Goal: Task Accomplishment & Management: Manage account settings

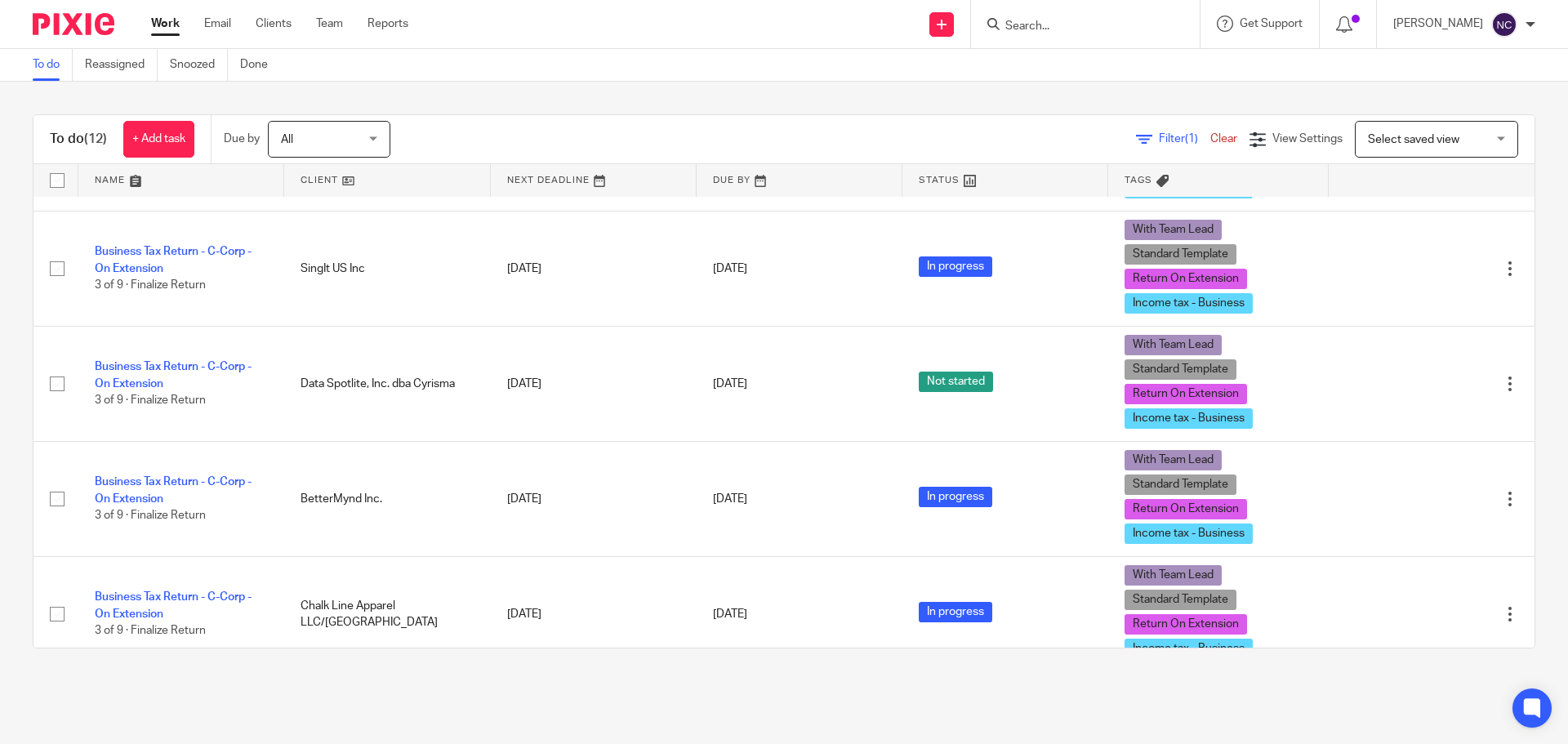
scroll to position [490, 0]
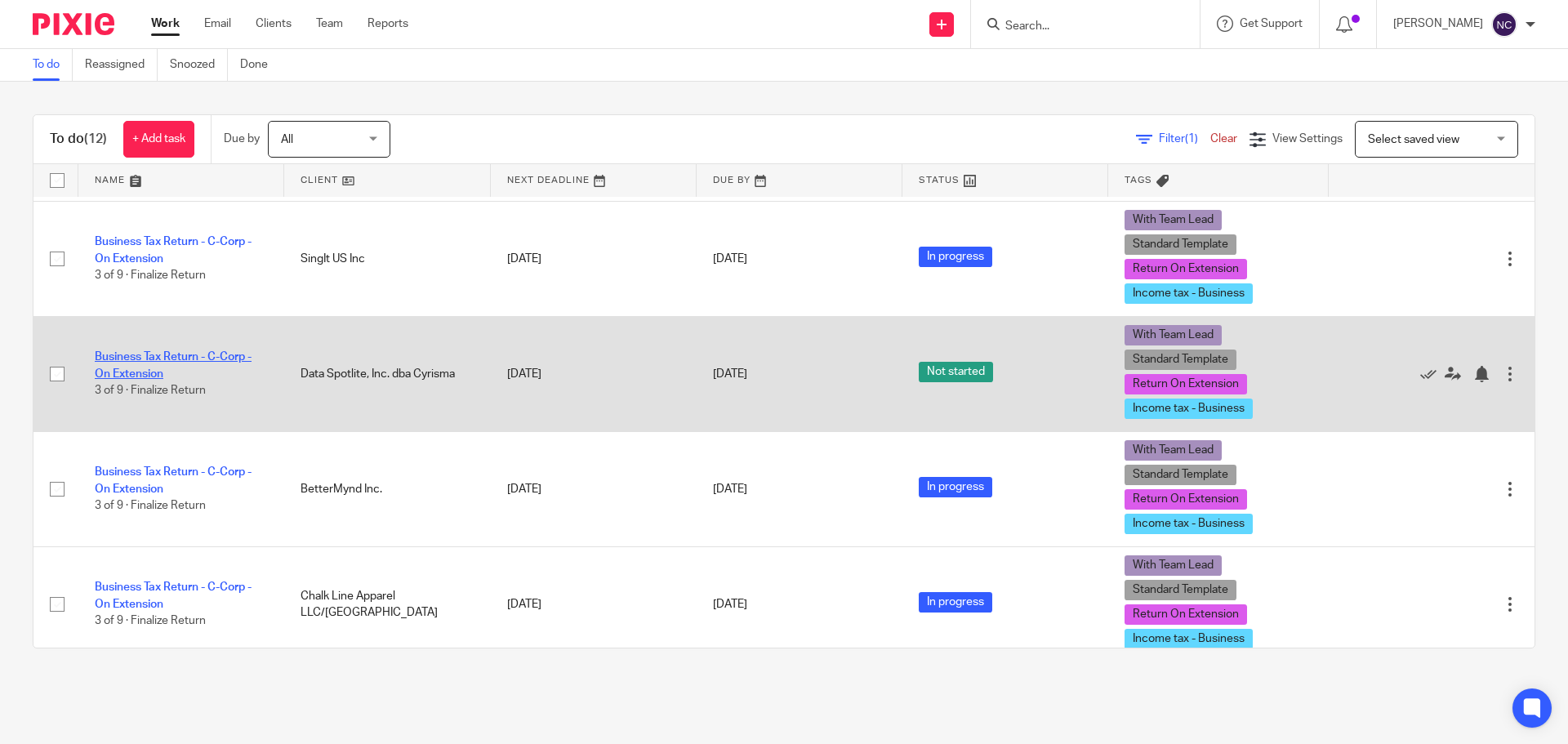
click at [197, 355] on link "Business Tax Return - C-Corp - On Extension" at bounding box center [172, 365] width 157 height 28
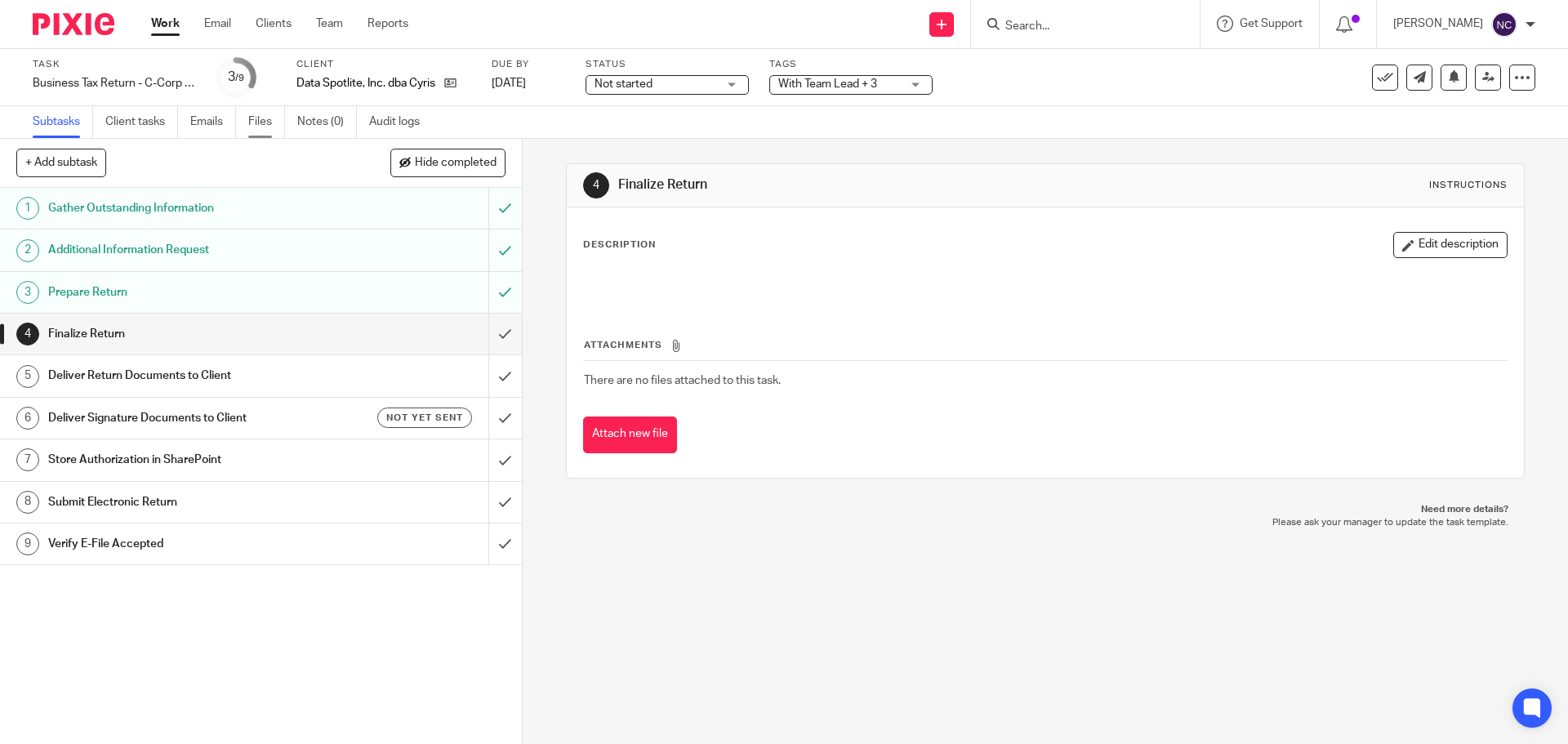
click at [262, 129] on link "Files" at bounding box center [267, 121] width 37 height 32
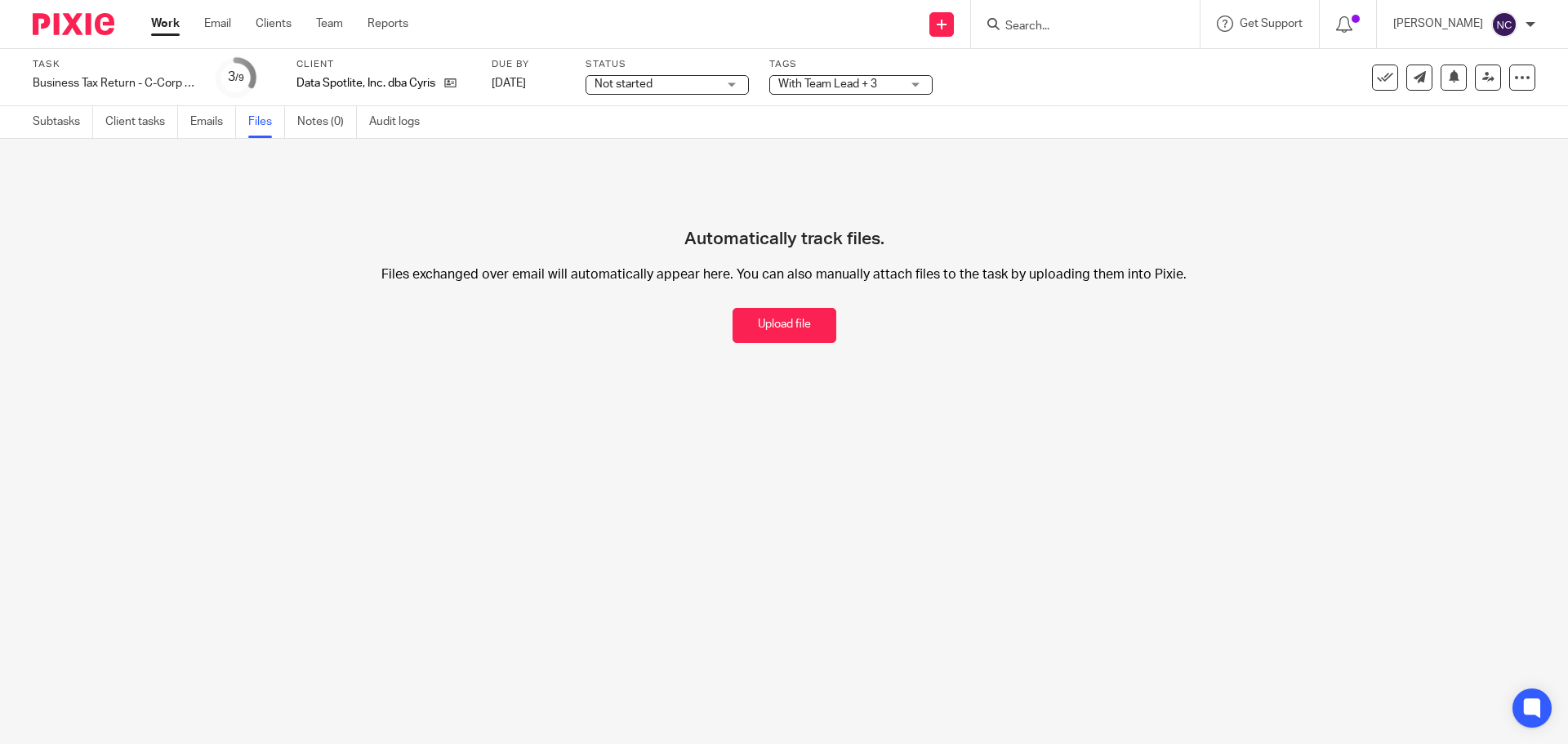
click at [298, 127] on ul "Subtasks Client tasks Emails Files Notes (0) Audit logs" at bounding box center [239, 121] width 412 height 32
click at [314, 123] on link "Notes (0)" at bounding box center [327, 121] width 60 height 32
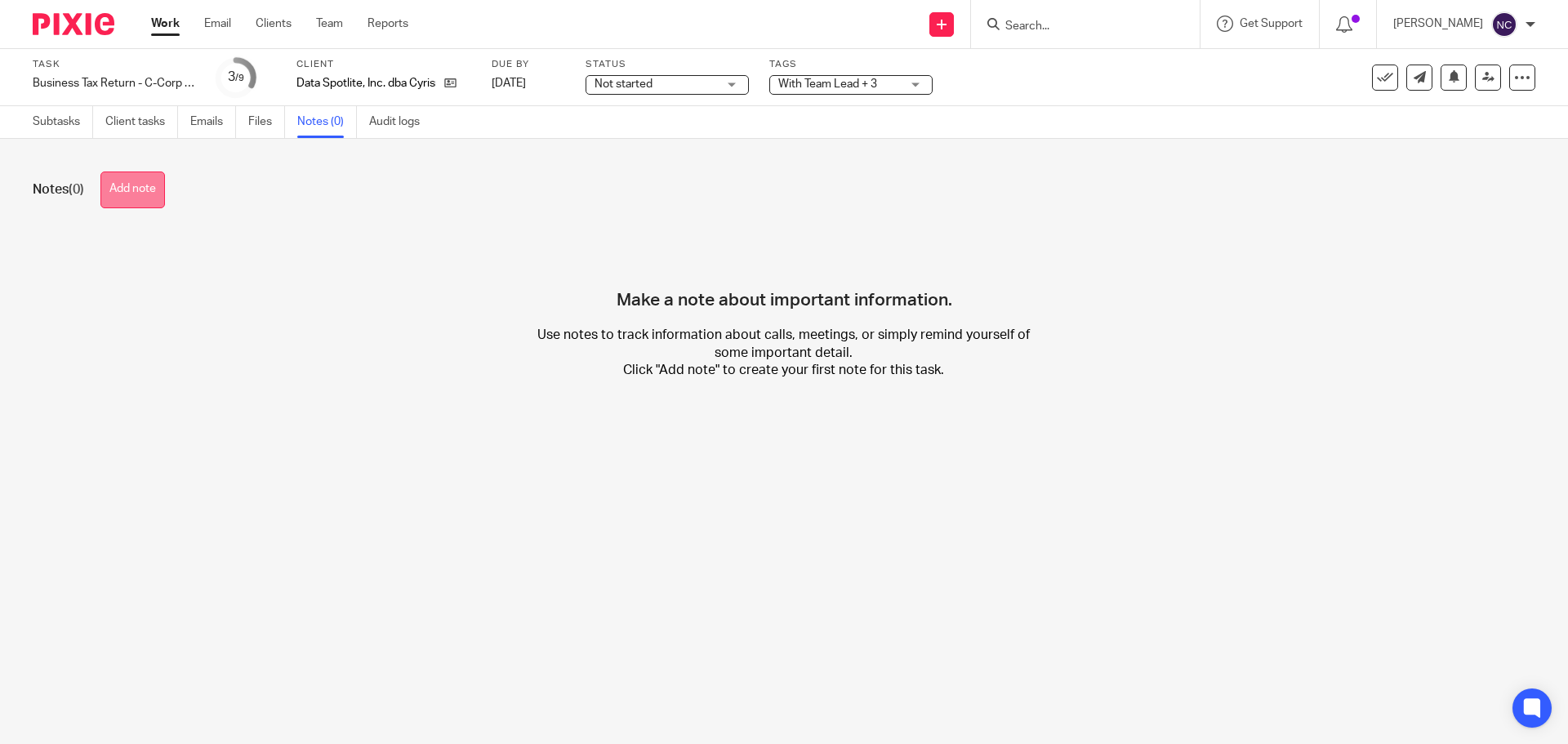
click at [138, 180] on button "Add note" at bounding box center [132, 190] width 64 height 37
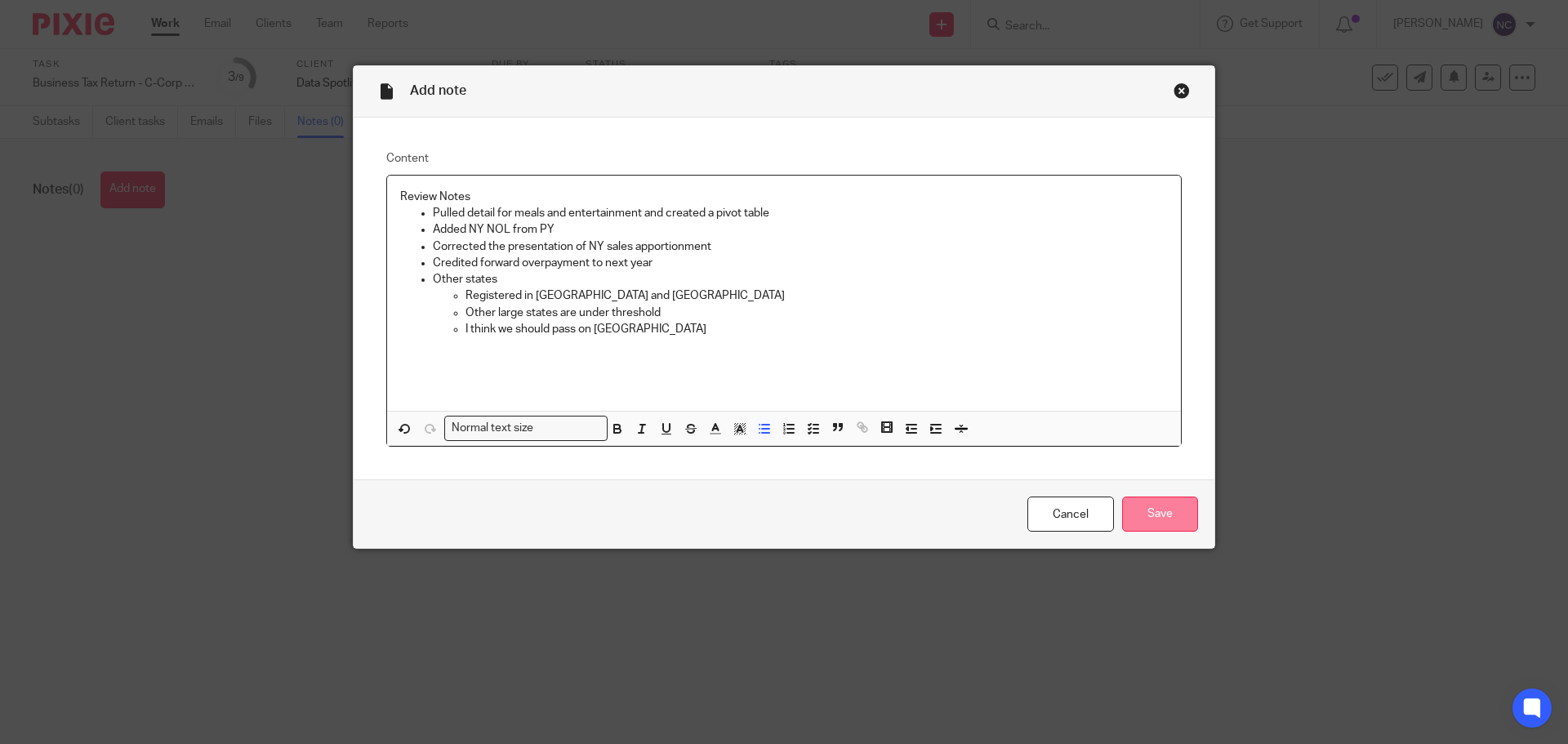
click at [1172, 516] on input "Save" at bounding box center [1160, 514] width 76 height 35
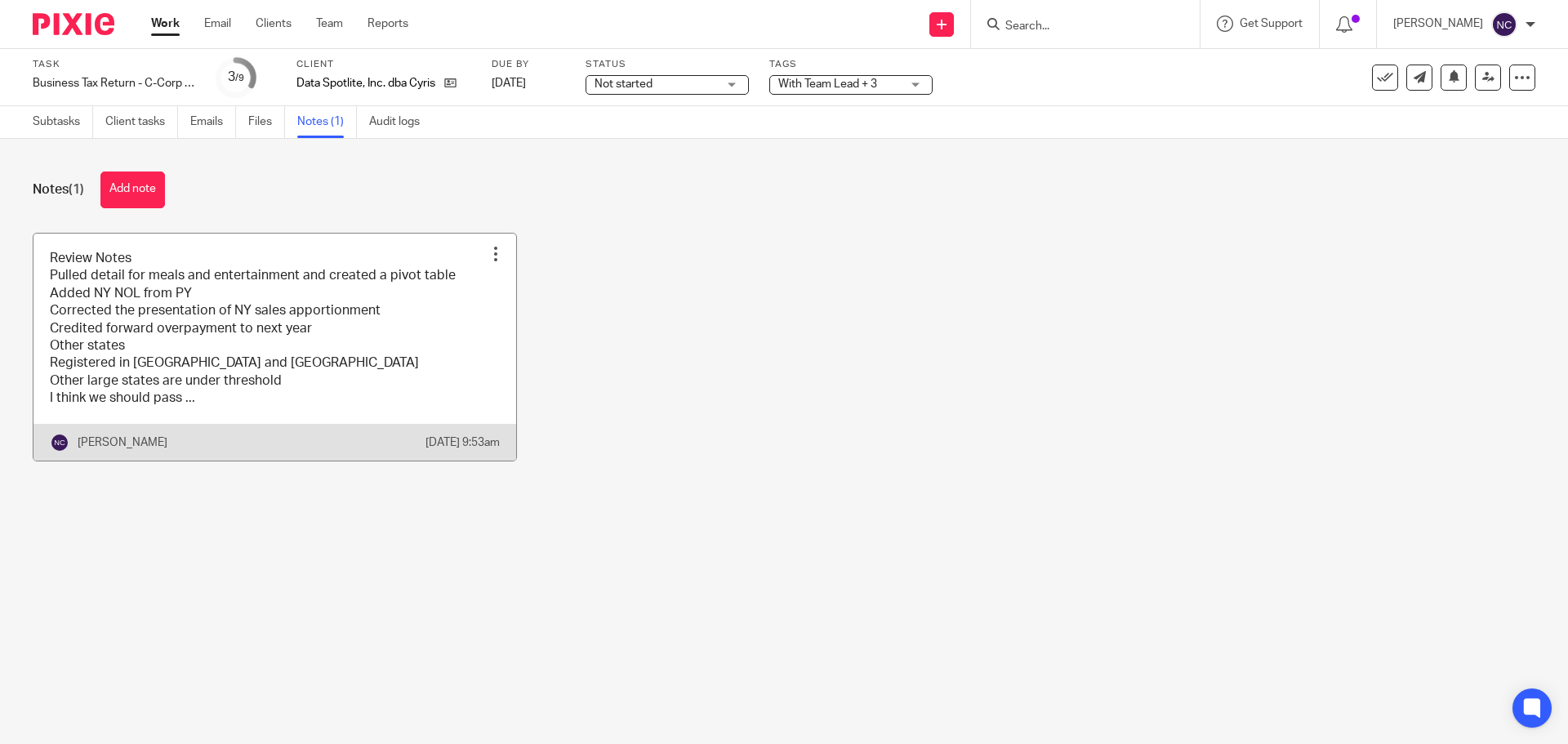
click at [489, 263] on div "Edit note Delete note" at bounding box center [495, 253] width 24 height 24
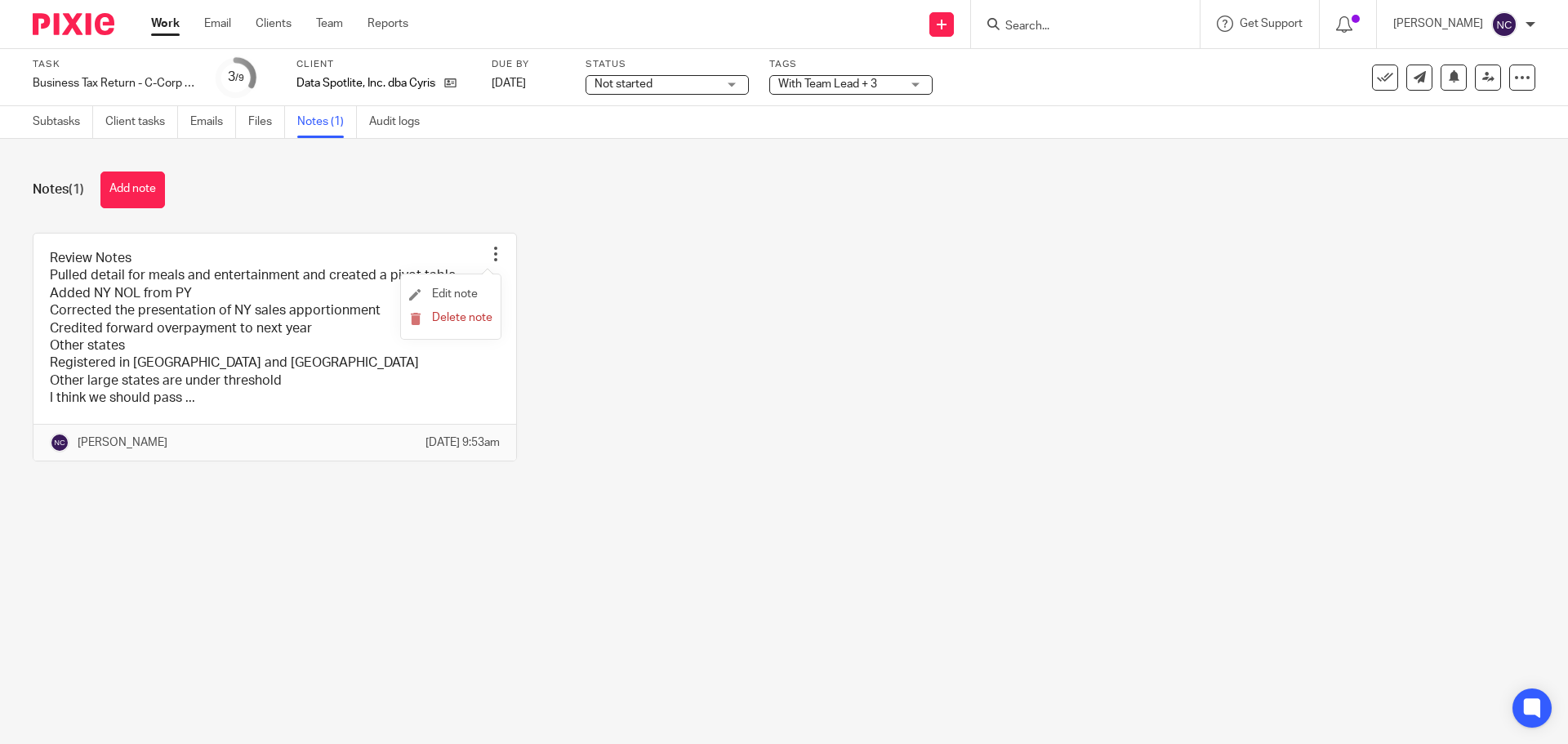
click at [462, 283] on li "Edit note" at bounding box center [450, 295] width 84 height 24
click at [429, 289] on link "Edit note" at bounding box center [443, 295] width 68 height 12
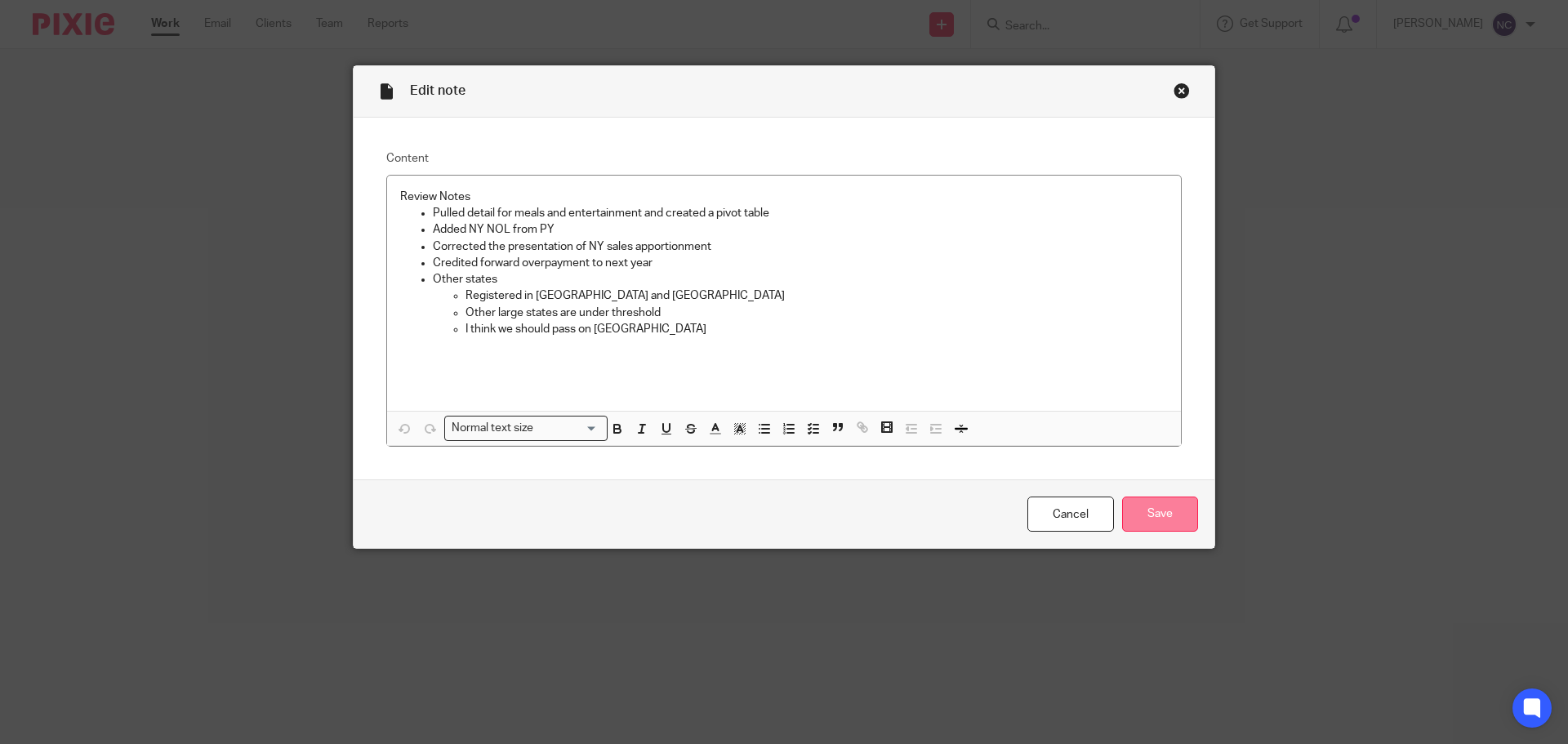
click at [1138, 502] on input "Save" at bounding box center [1160, 514] width 76 height 35
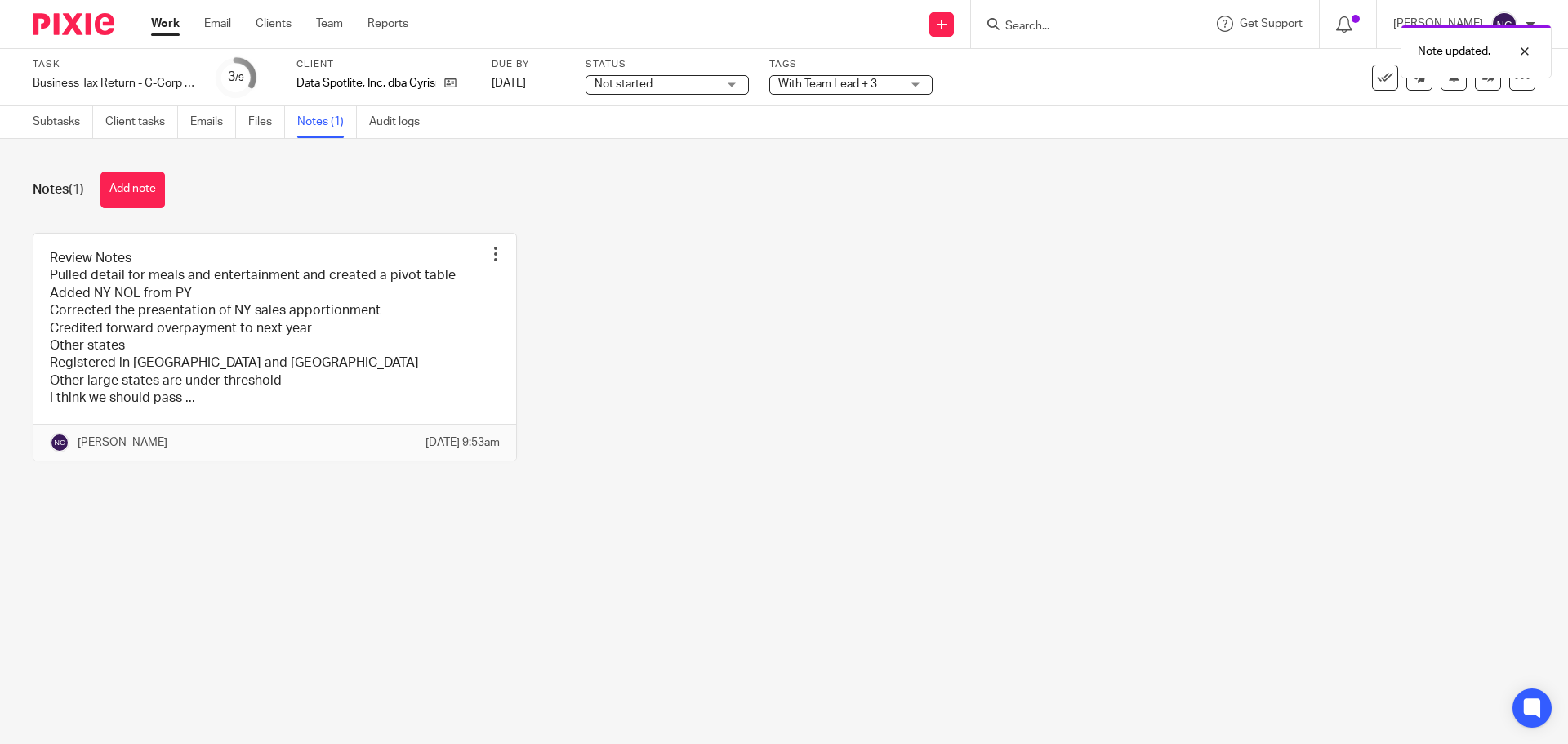
click at [658, 85] on span "Not started" at bounding box center [655, 85] width 122 height 17
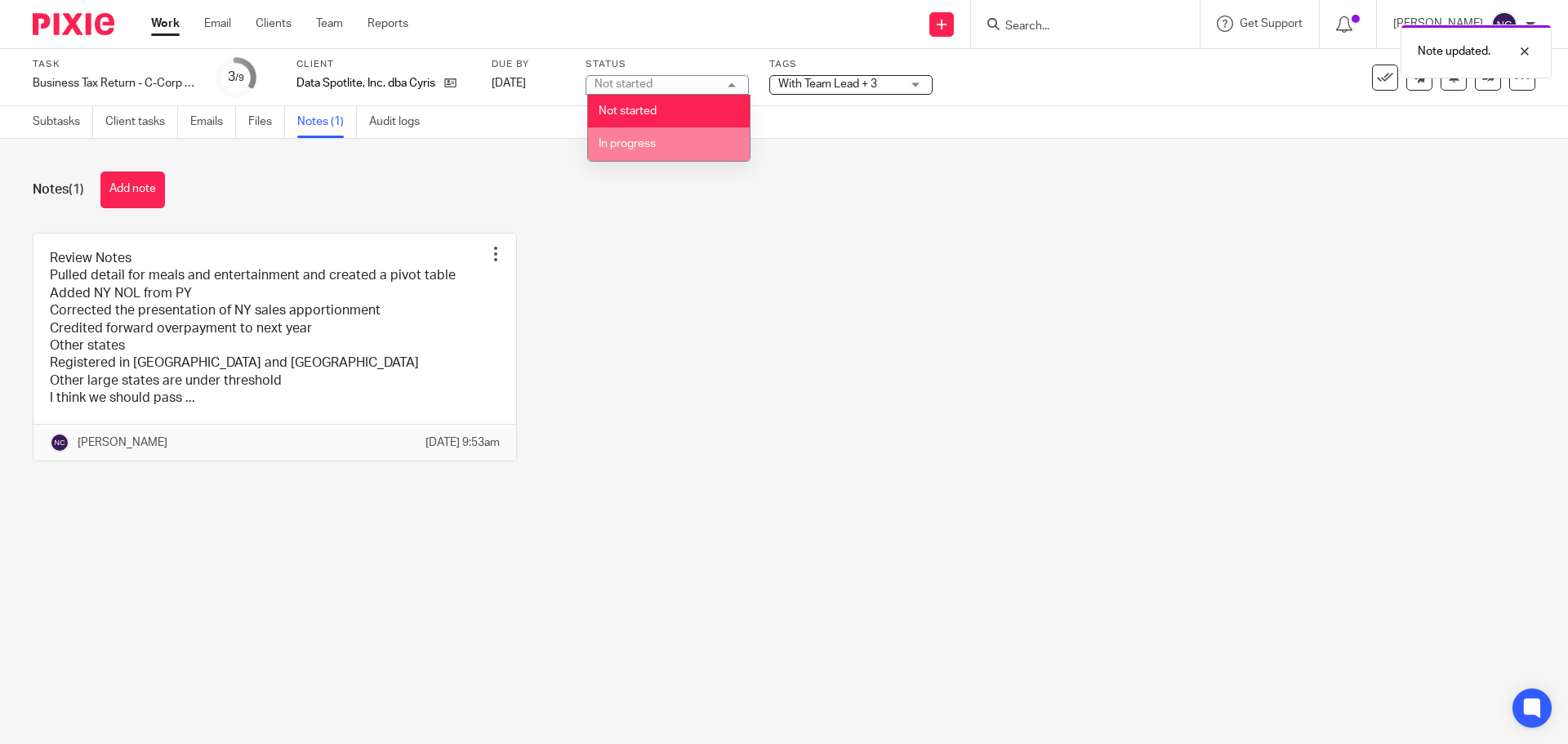
click at [650, 148] on span "In progress" at bounding box center [627, 143] width 57 height 12
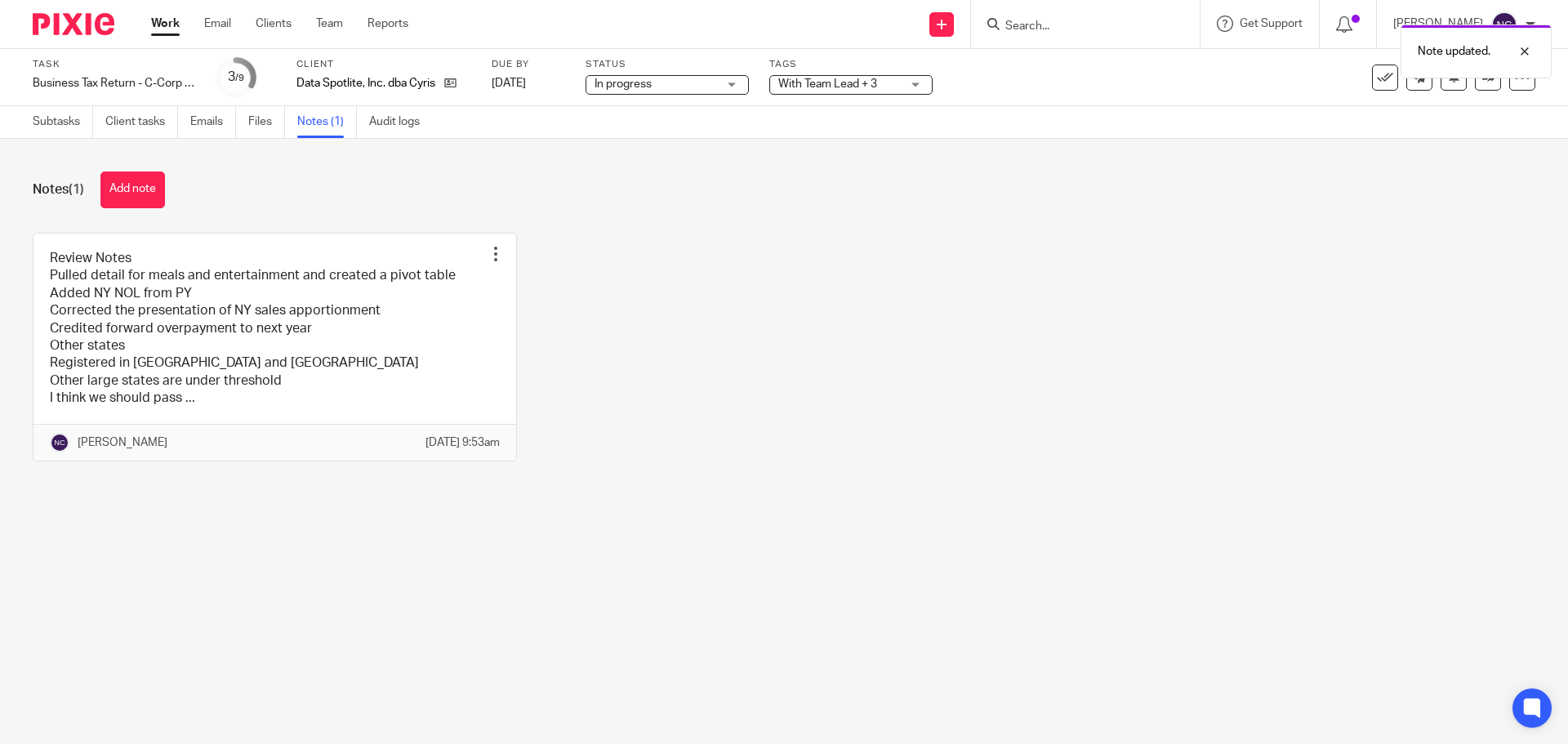
click at [88, 20] on img at bounding box center [73, 24] width 82 height 22
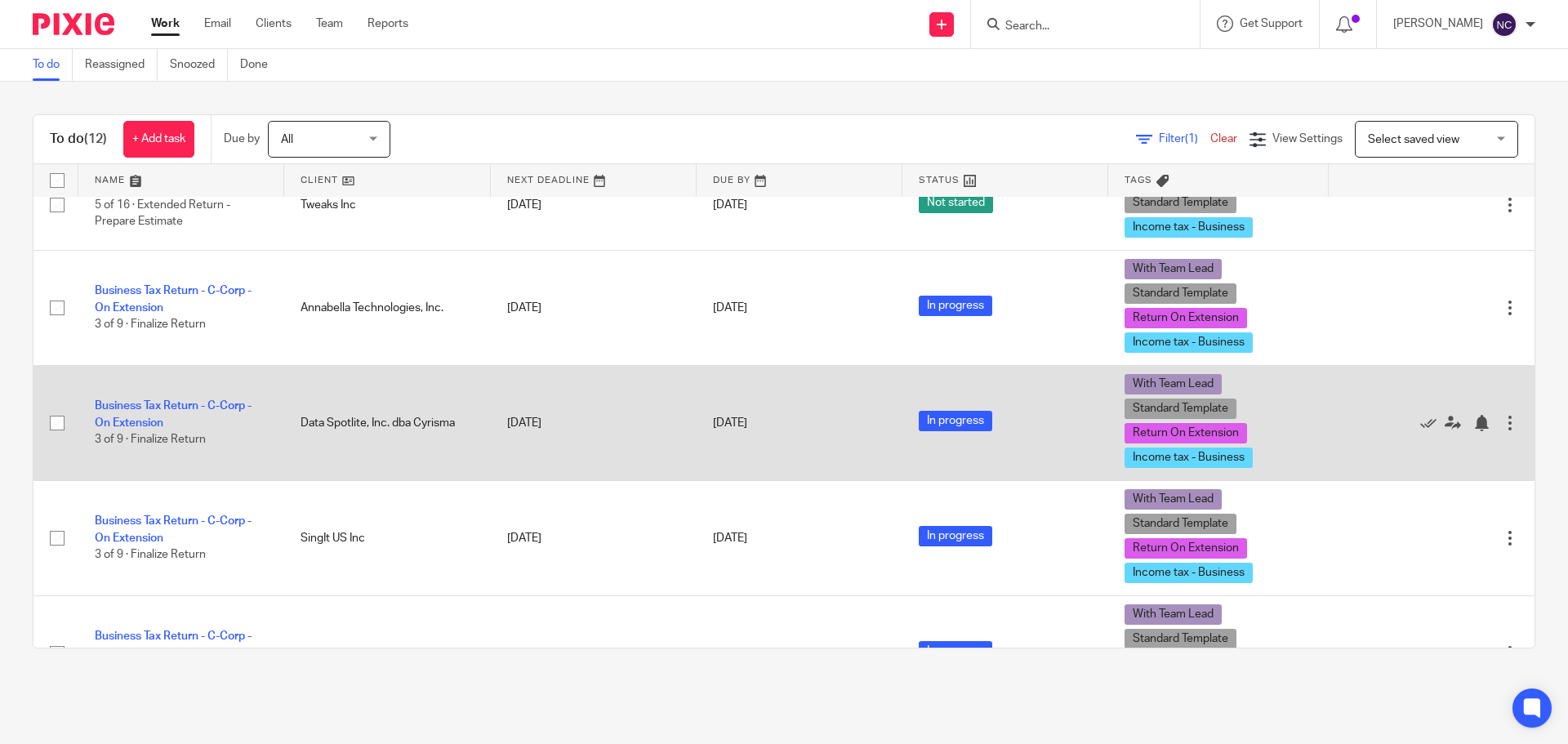
scroll to position [326, 0]
click at [116, 423] on link "Business Tax Return - C-Corp - On Extension" at bounding box center [172, 413] width 157 height 28
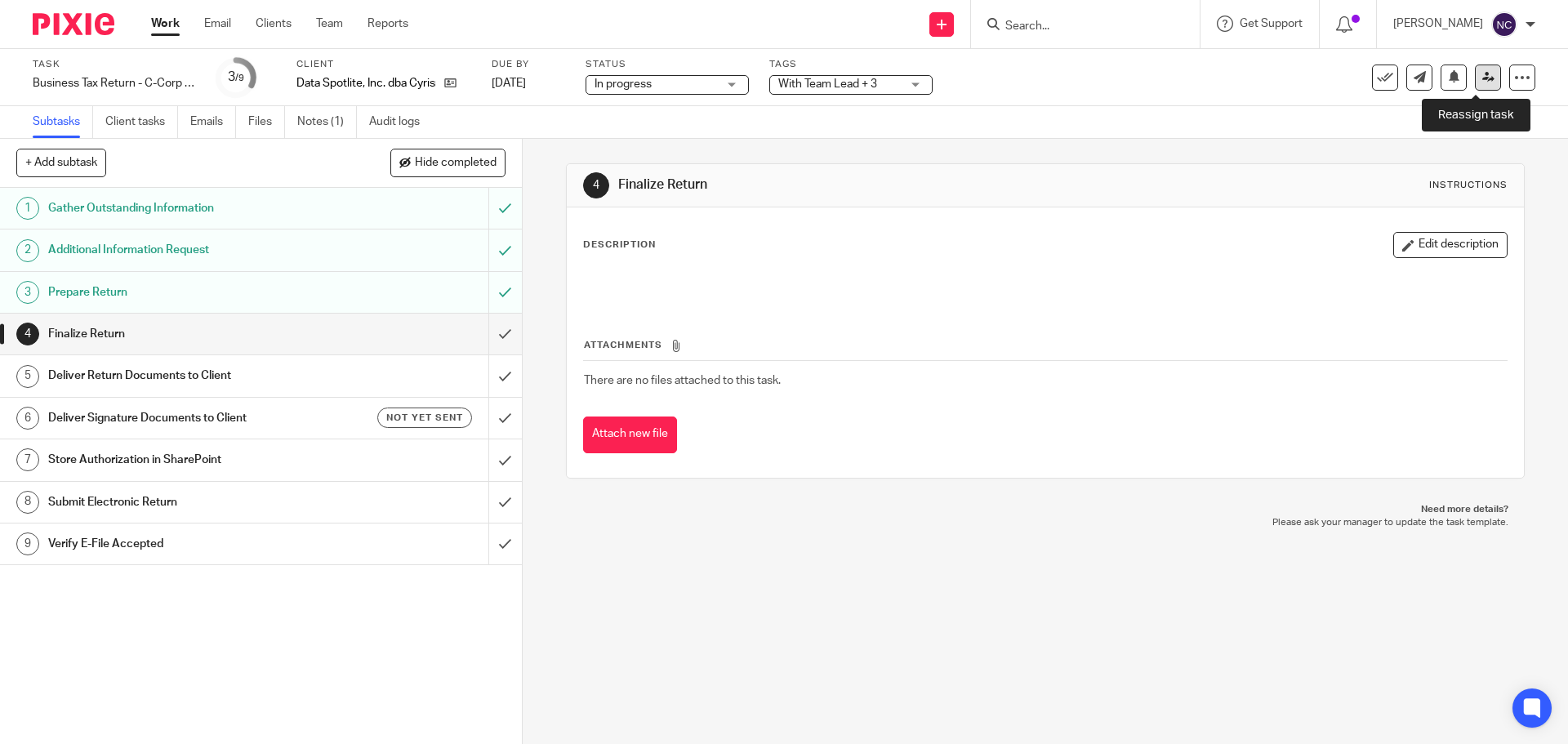
click at [1482, 71] on icon at bounding box center [1488, 77] width 13 height 13
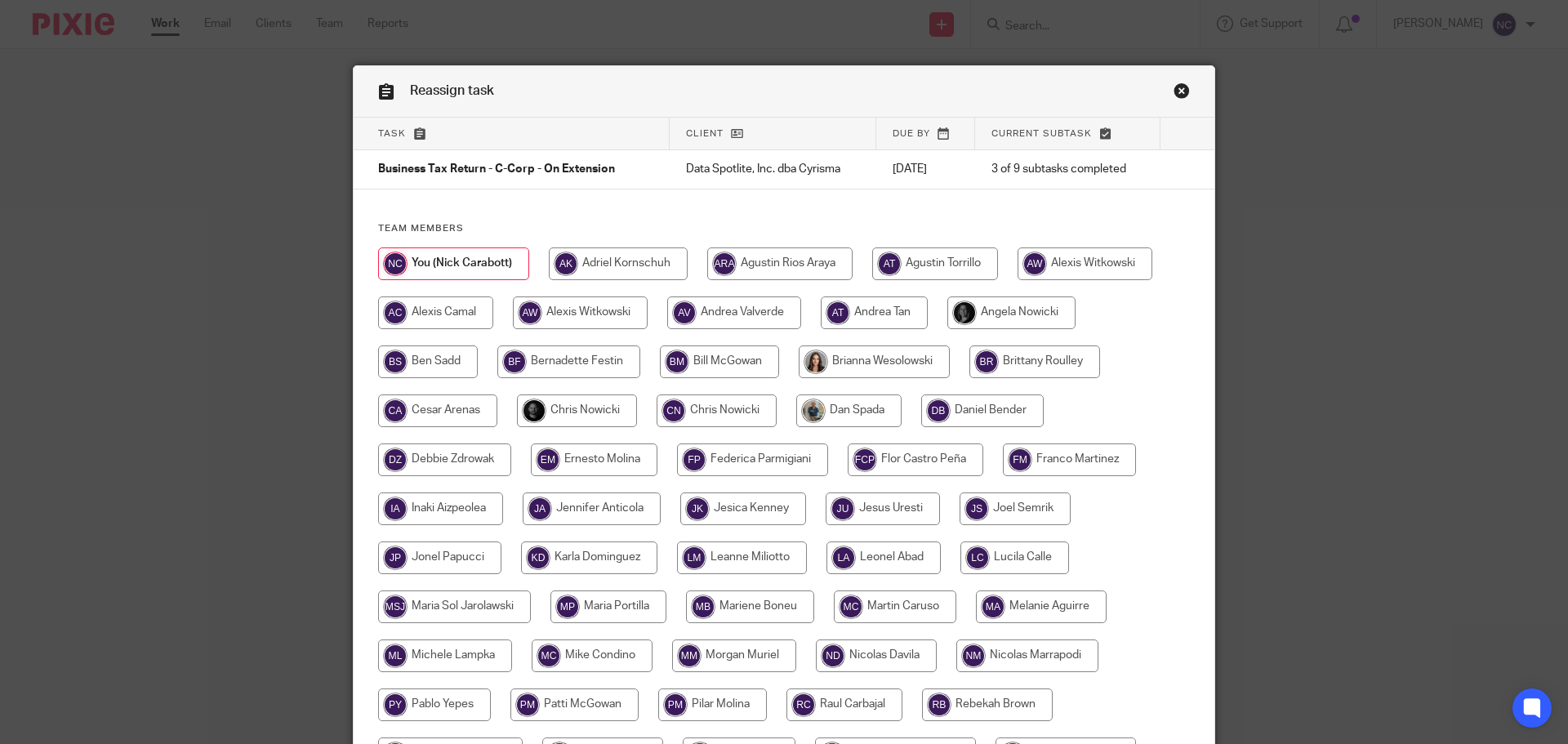
click at [568, 401] on input "radio" at bounding box center [577, 411] width 120 height 33
radio input "true"
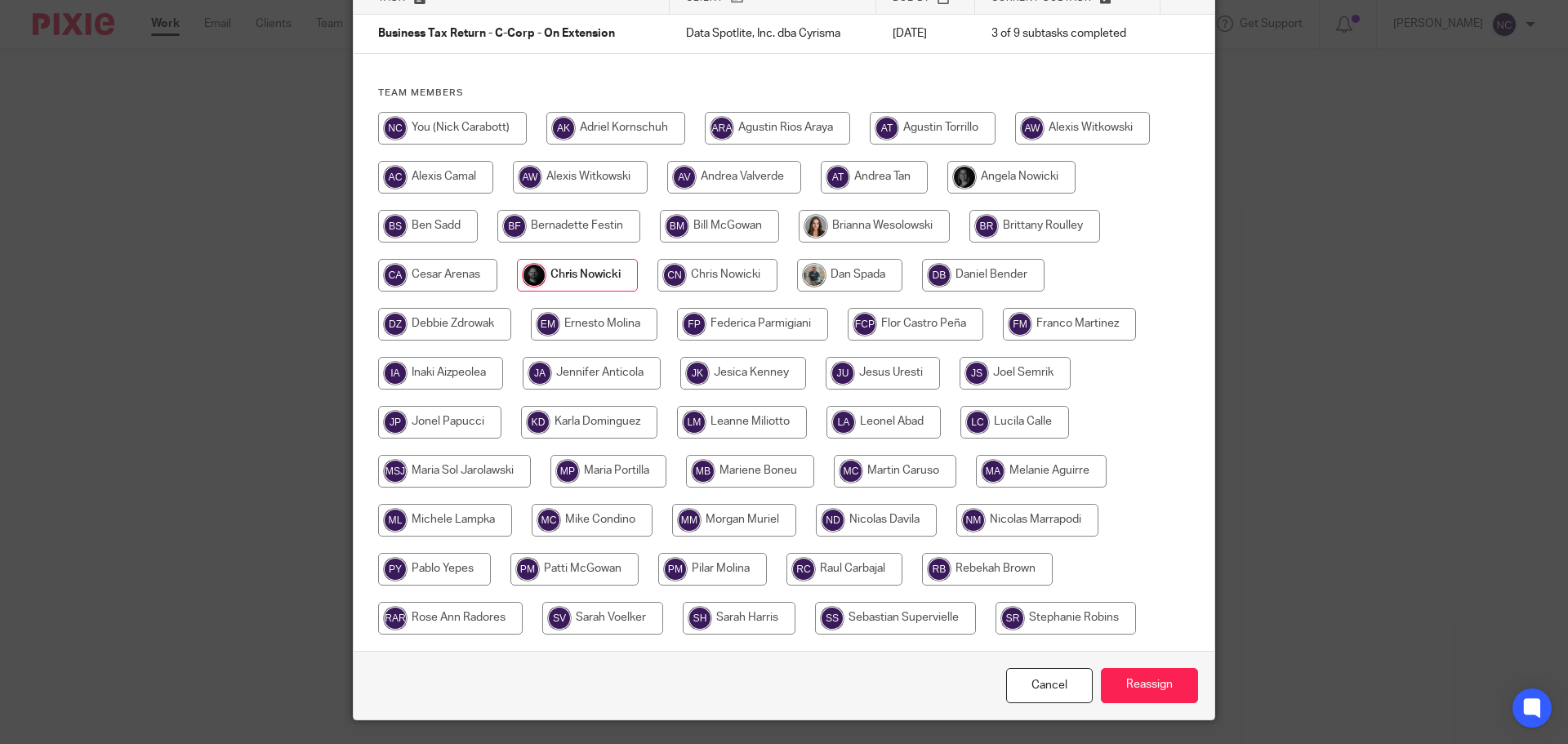
scroll to position [177, 0]
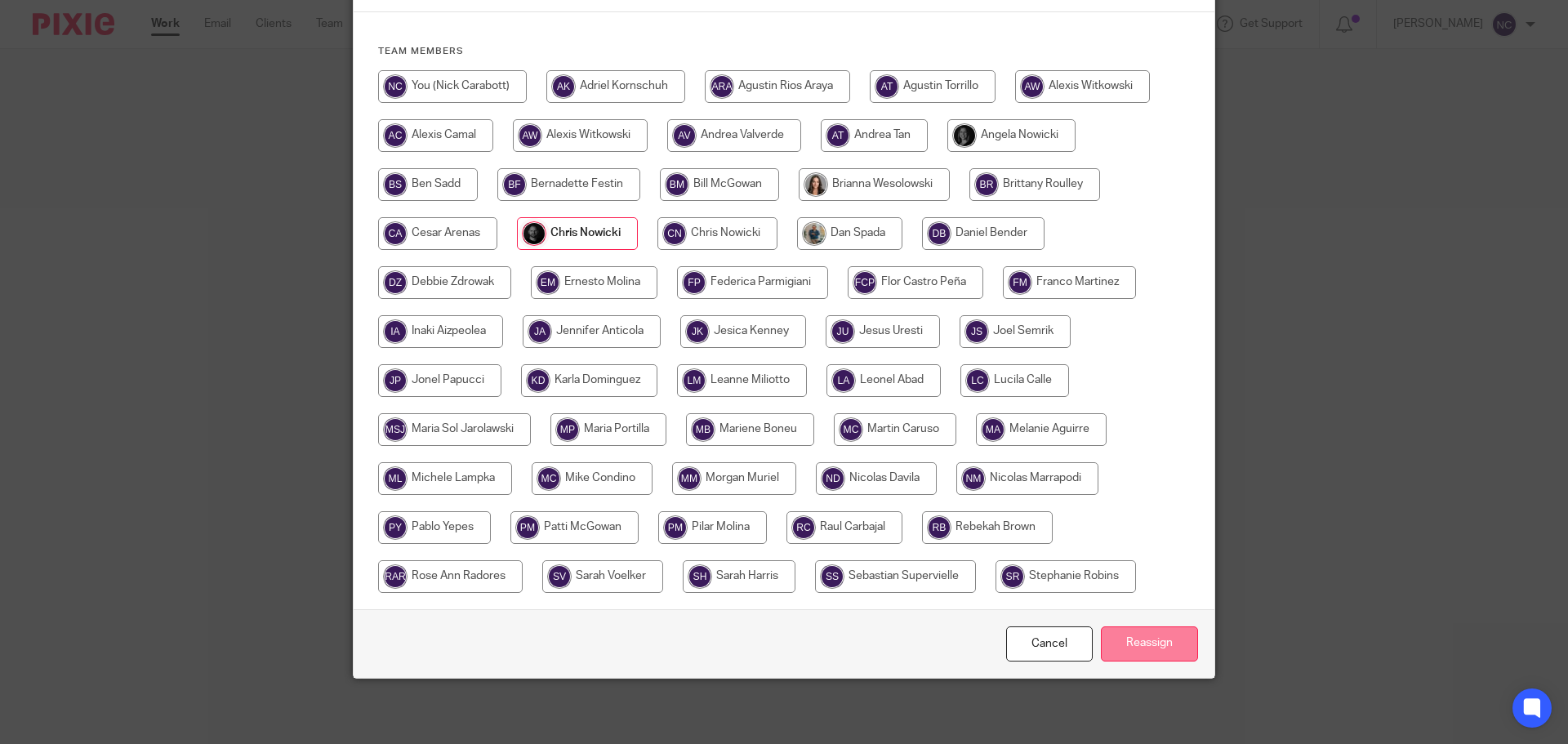
click at [1127, 645] on input "Reassign" at bounding box center [1149, 644] width 97 height 35
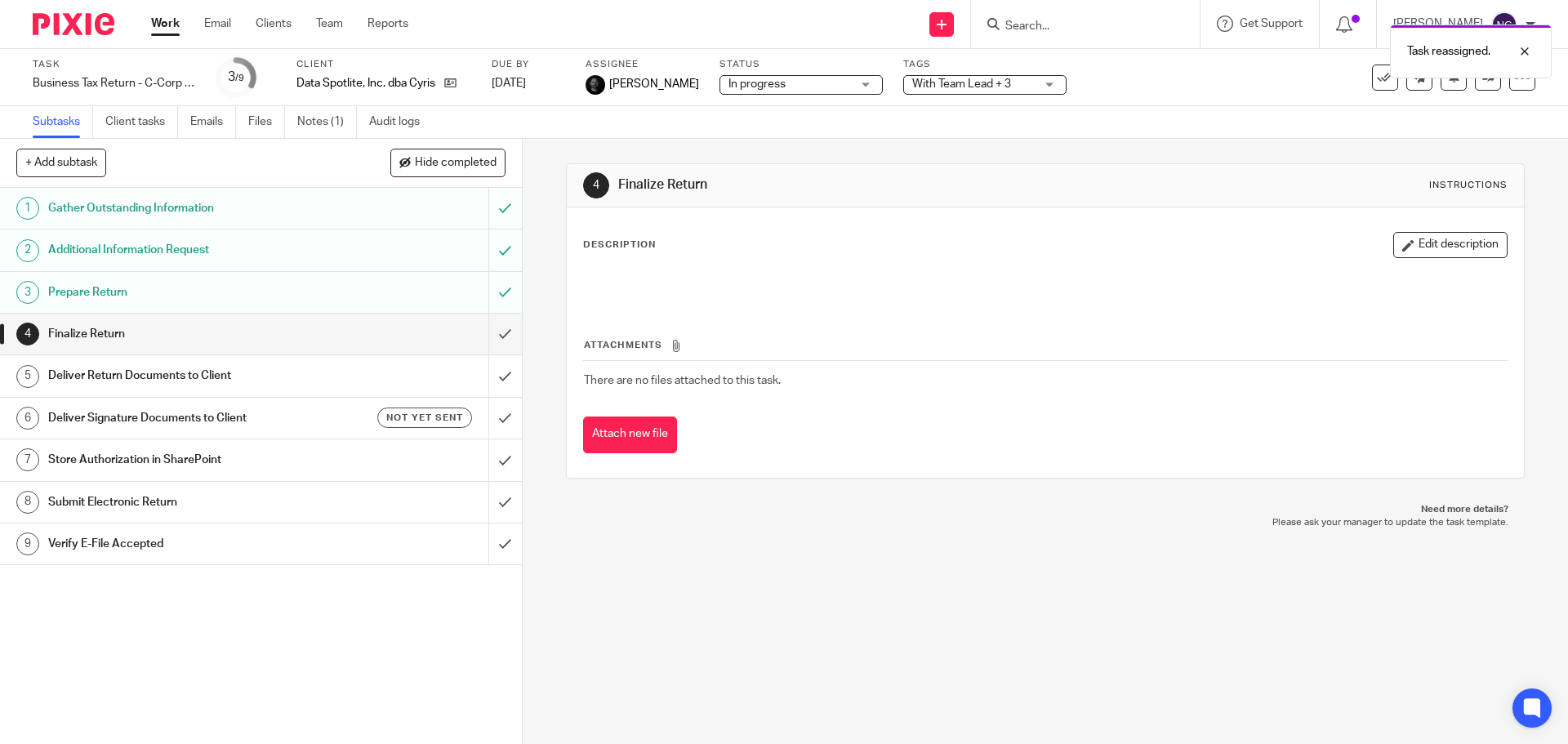
click at [82, 35] on img at bounding box center [73, 24] width 82 height 22
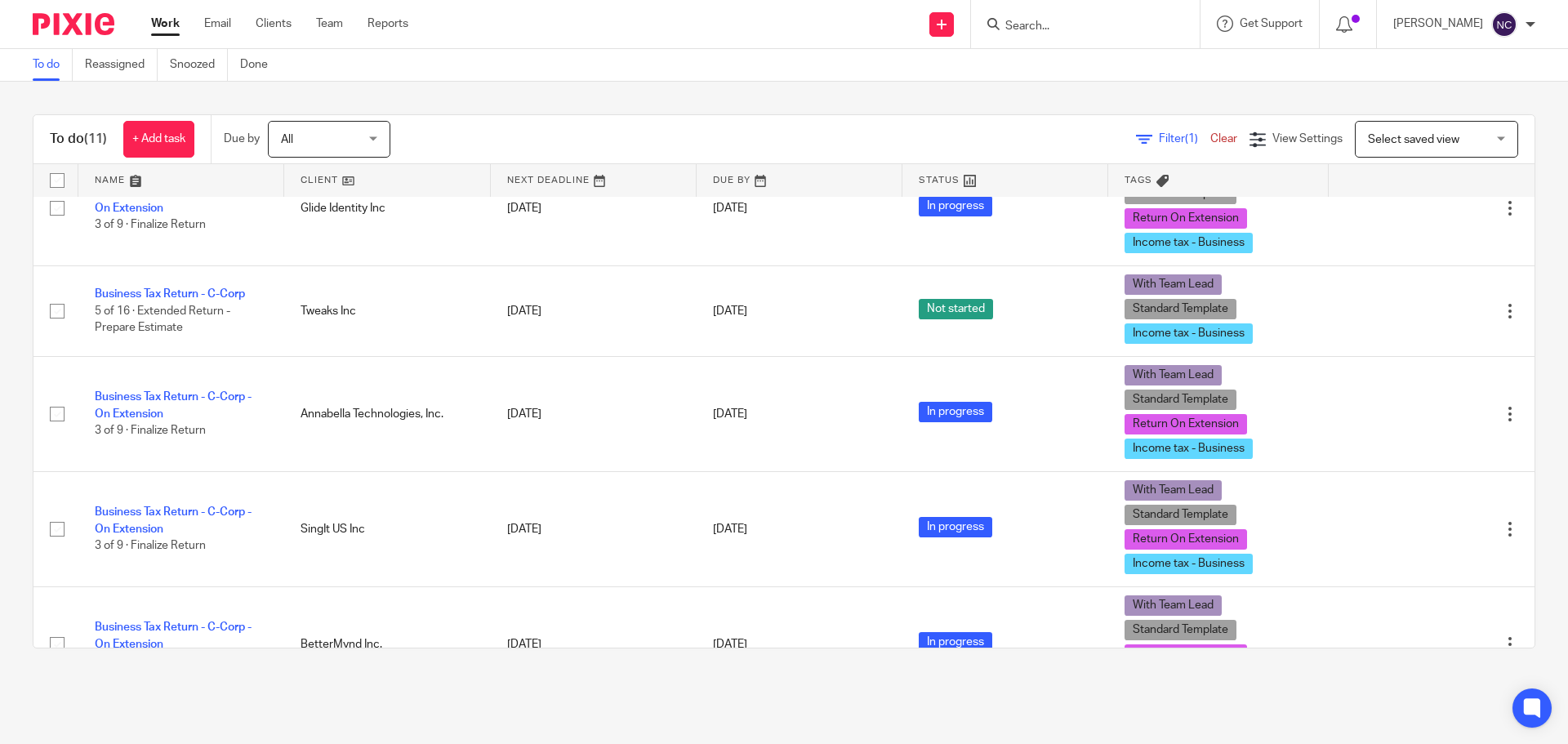
scroll to position [245, 0]
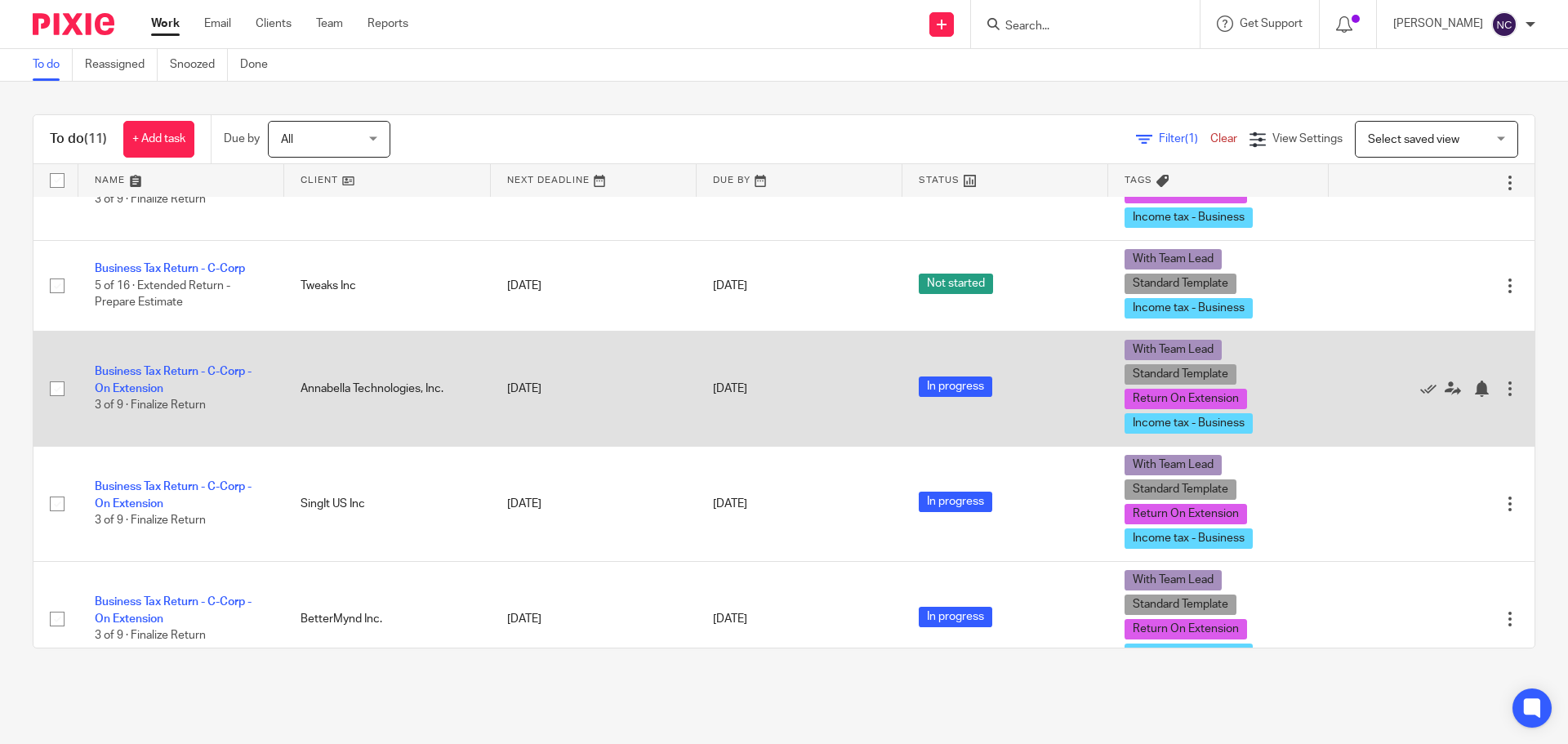
click at [967, 389] on span "In progress" at bounding box center [956, 386] width 73 height 20
click at [148, 380] on td "Business Tax Return - C-Corp - On Extension 3 of 9 · Finalize Return" at bounding box center [181, 389] width 206 height 115
click at [142, 383] on link "Business Tax Return - C-Corp - On Extension" at bounding box center [172, 379] width 157 height 28
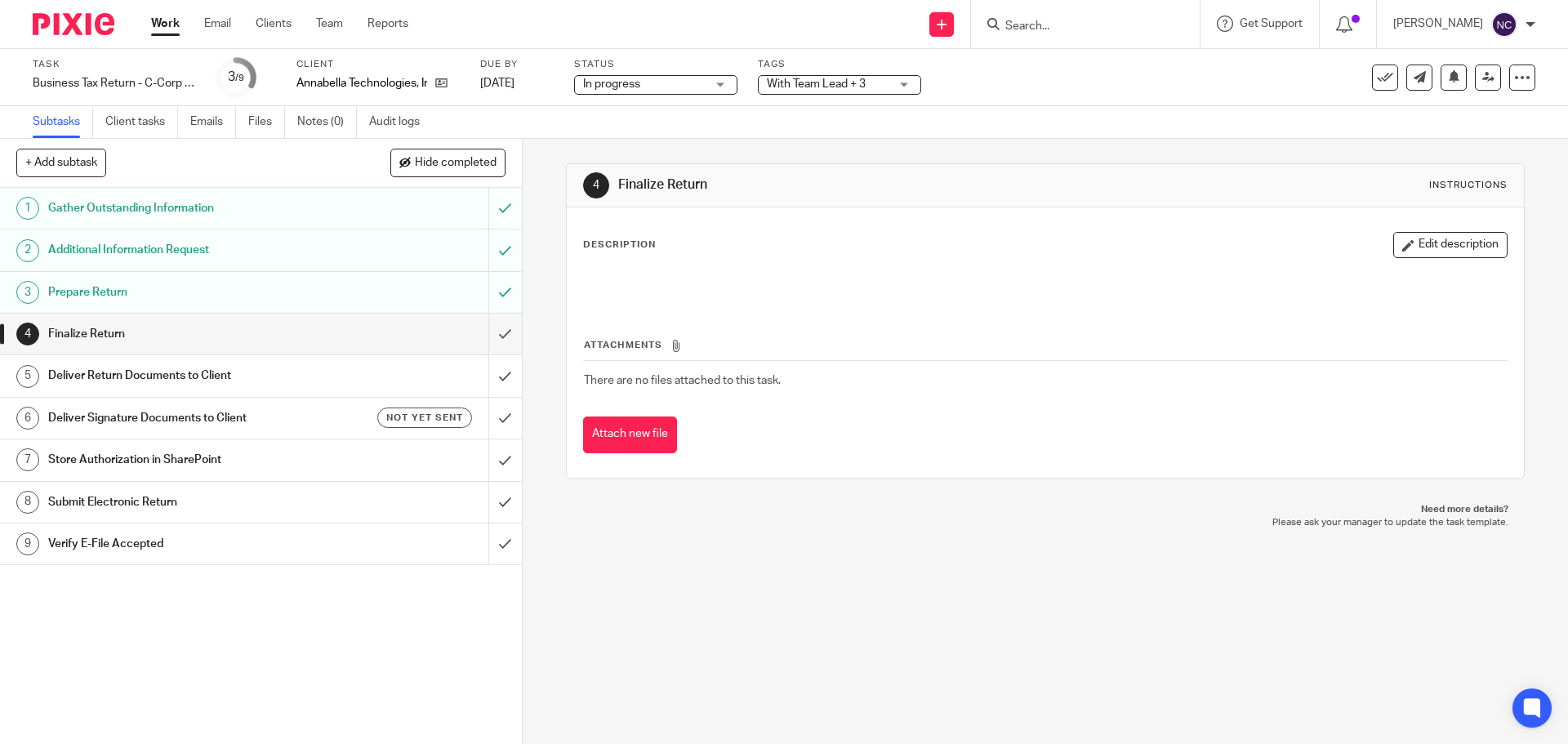
click at [672, 87] on span "In progress" at bounding box center [644, 85] width 122 height 17
click at [776, 721] on div "4 Finalize Return Instructions Description Edit description Attachments There a…" at bounding box center [1045, 441] width 1045 height 605
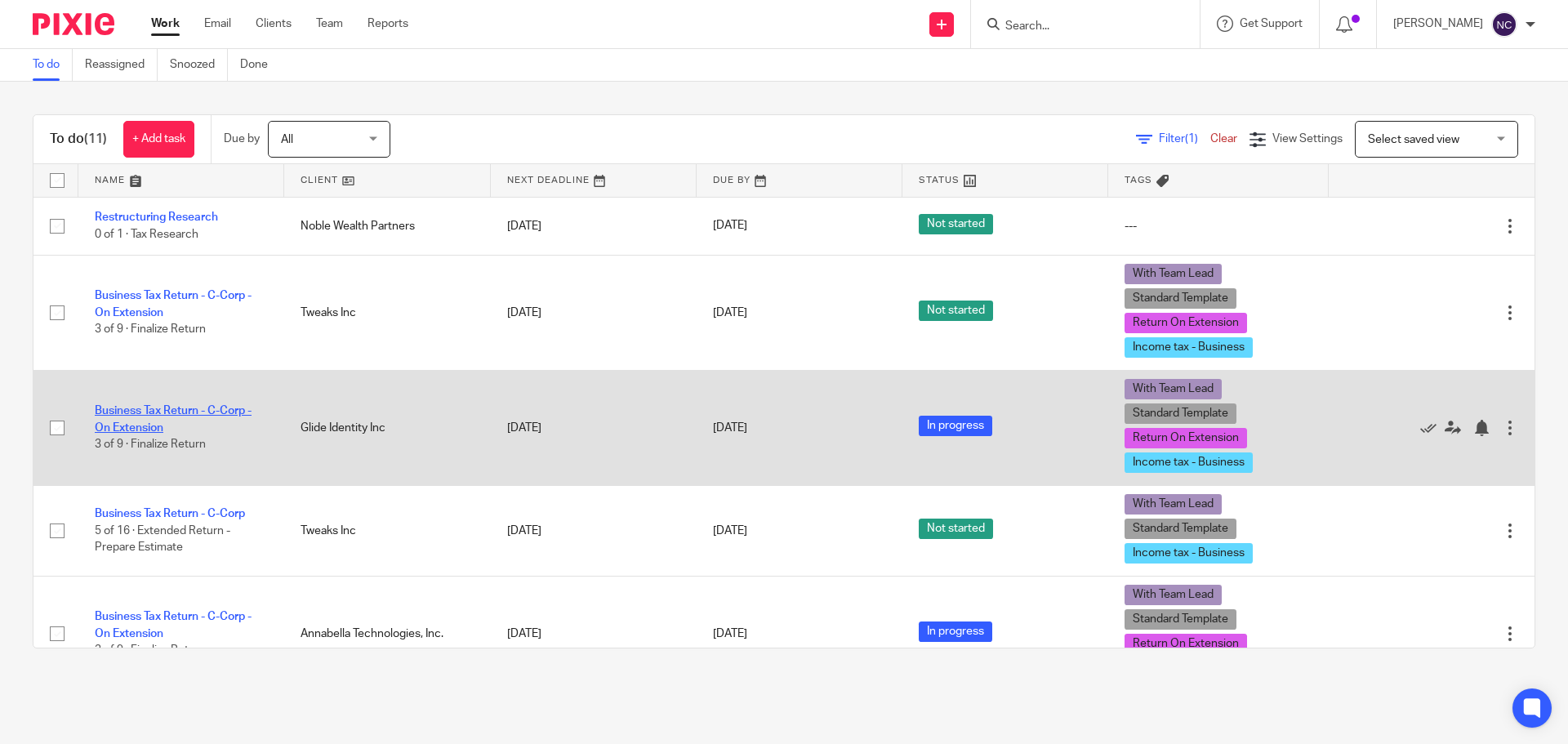
click at [143, 417] on link "Business Tax Return - C-Corp - On Extension" at bounding box center [172, 419] width 157 height 28
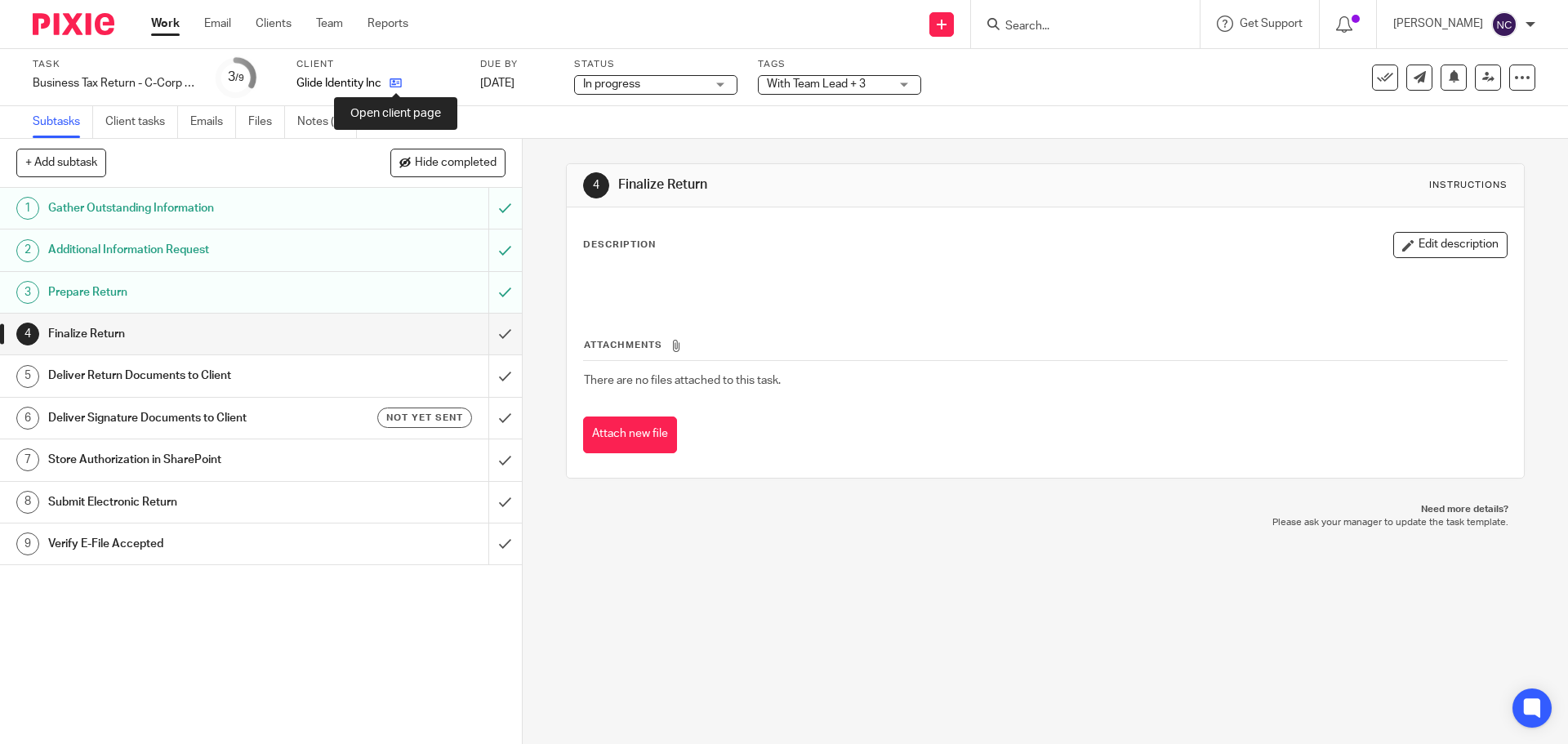
click at [398, 79] on icon at bounding box center [396, 83] width 13 height 13
click at [91, 32] on img at bounding box center [73, 24] width 82 height 22
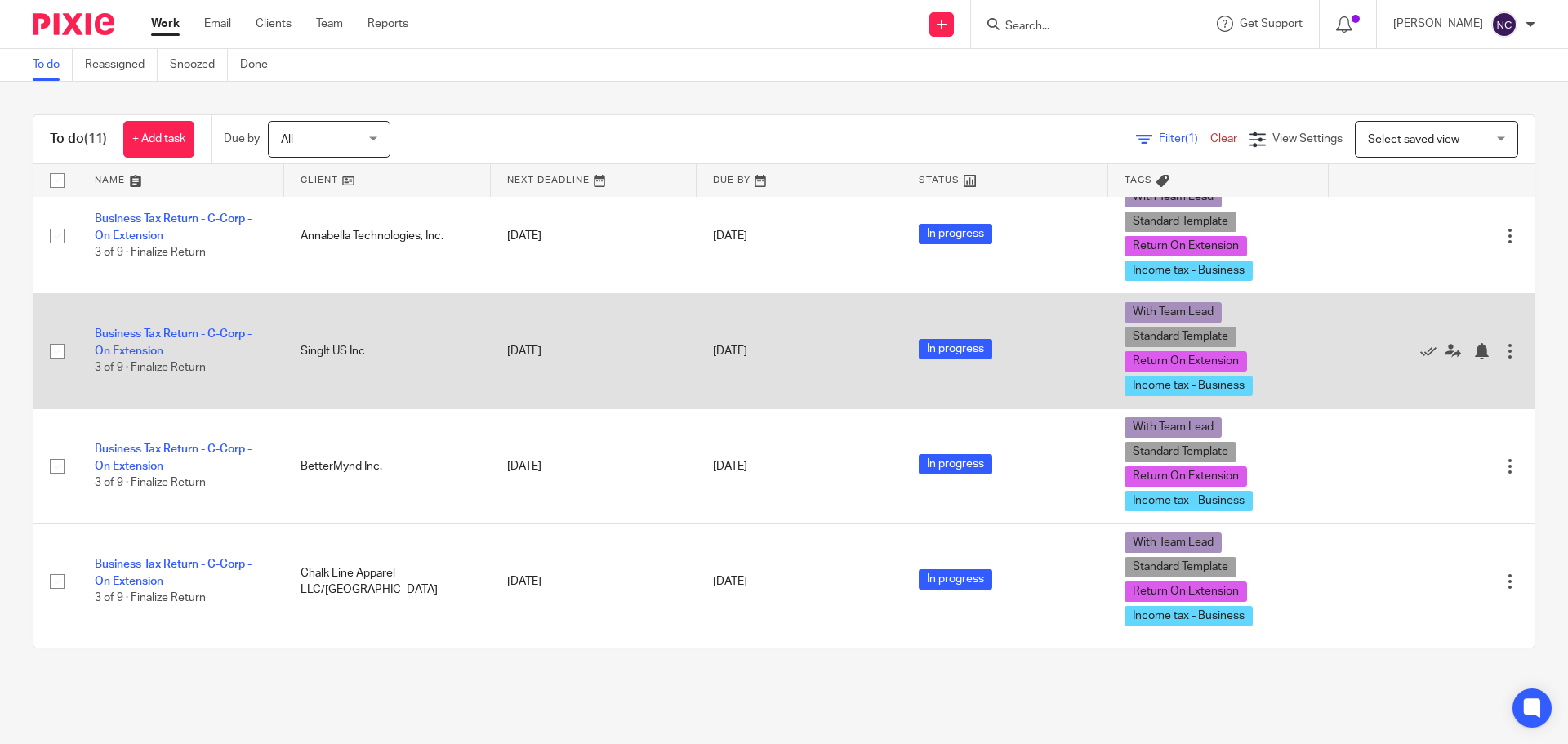
scroll to position [408, 0]
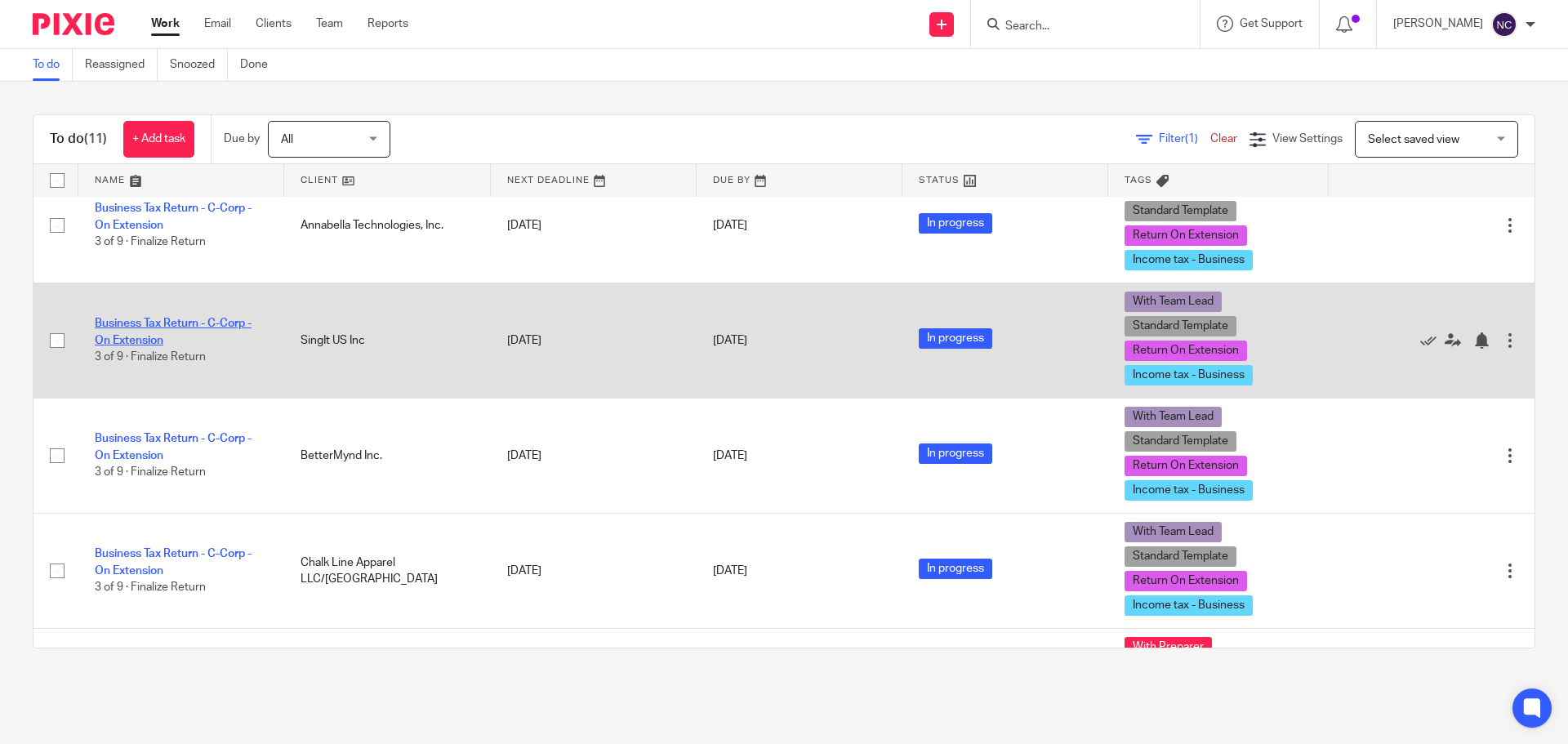
click at [159, 321] on link "Business Tax Return - C-Corp - On Extension" at bounding box center [172, 331] width 157 height 28
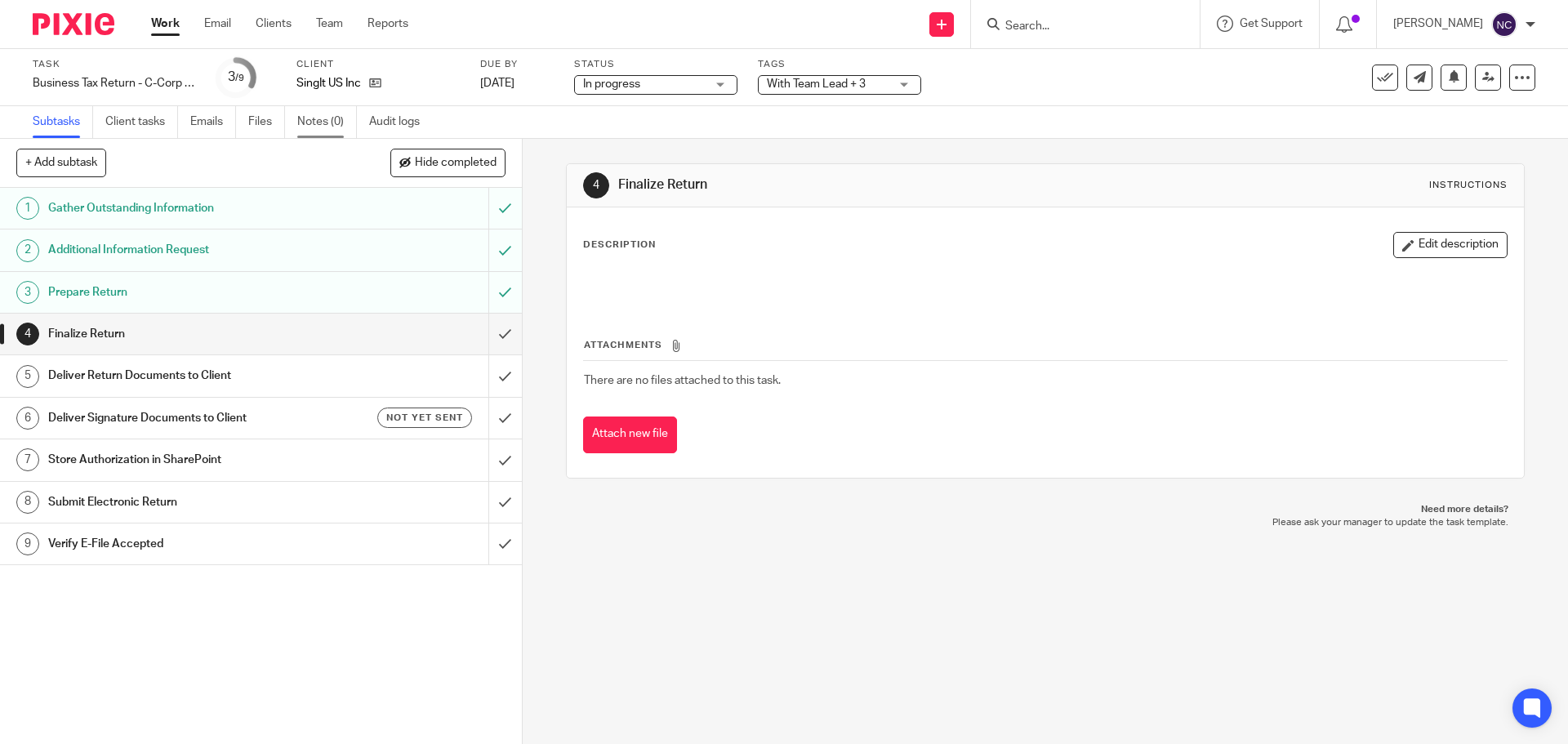
click at [305, 121] on link "Notes (0)" at bounding box center [327, 121] width 60 height 32
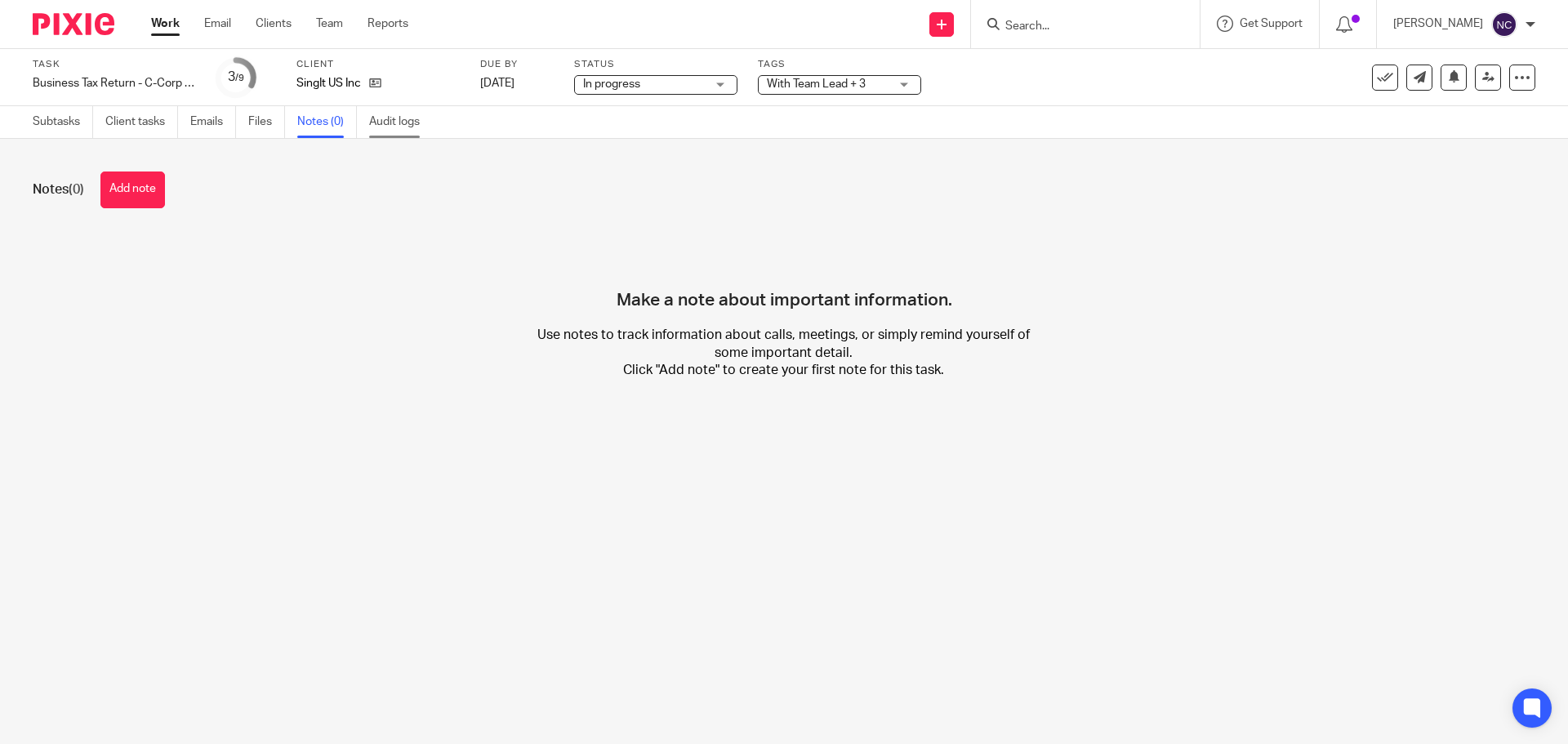
click at [379, 116] on link "Audit logs" at bounding box center [400, 121] width 63 height 32
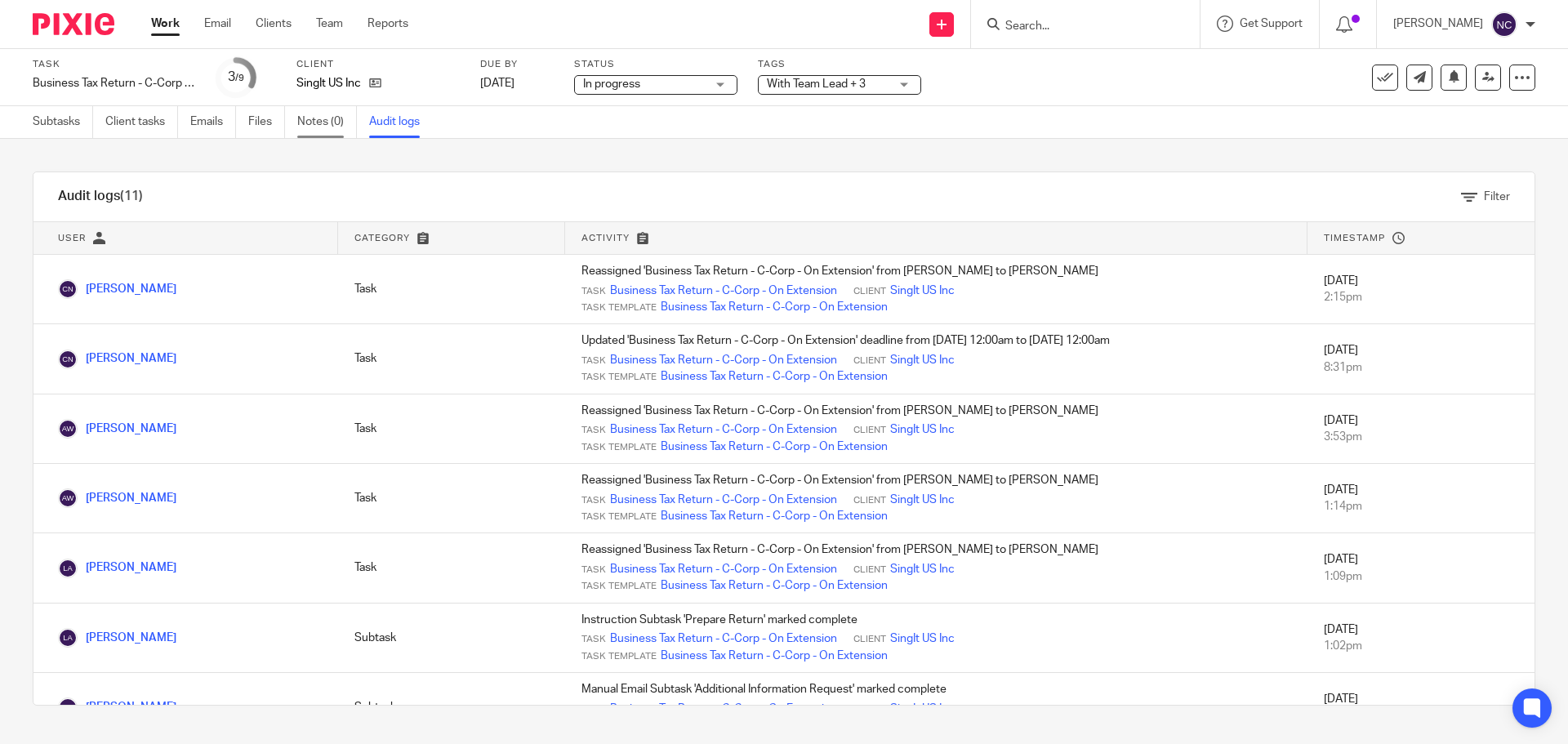
click at [325, 124] on link "Notes (0)" at bounding box center [327, 121] width 60 height 32
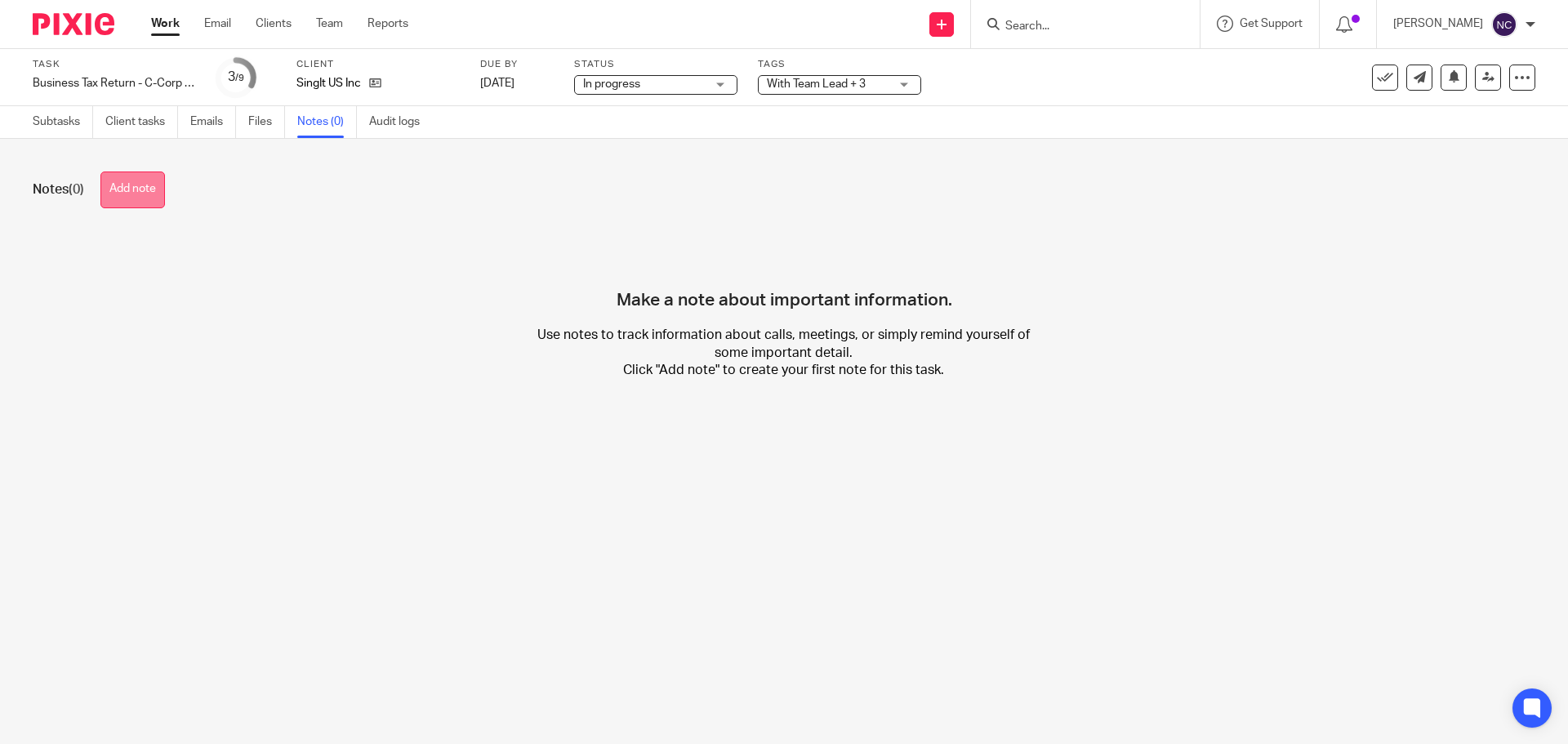
click at [144, 178] on button "Add note" at bounding box center [132, 190] width 64 height 37
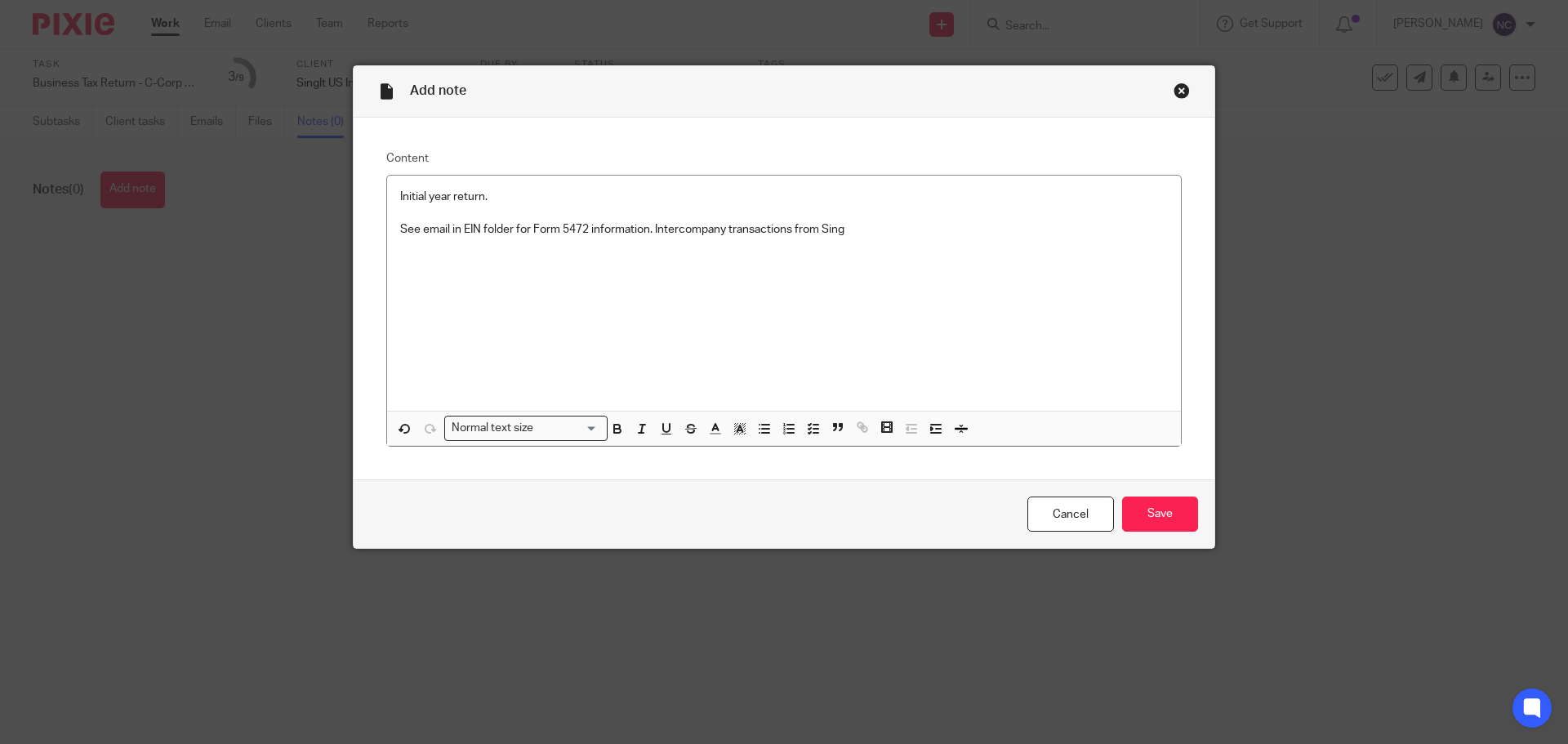
click at [847, 224] on p "See email in EIN folder for Form 5472 information. Intercompany transactions fr…" at bounding box center [784, 229] width 768 height 16
click at [1147, 500] on input "Save" at bounding box center [1160, 514] width 76 height 35
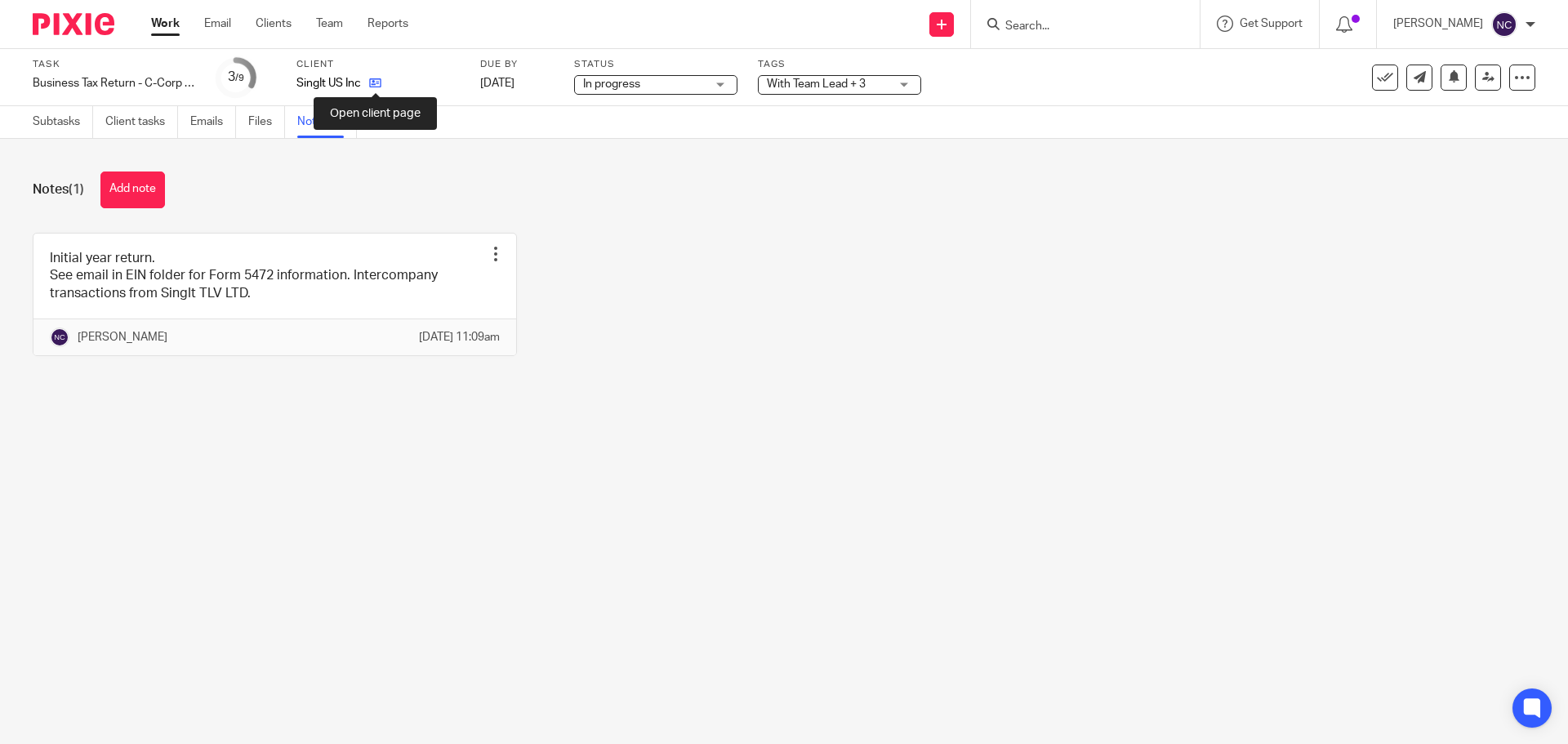
click at [376, 78] on icon at bounding box center [375, 83] width 13 height 13
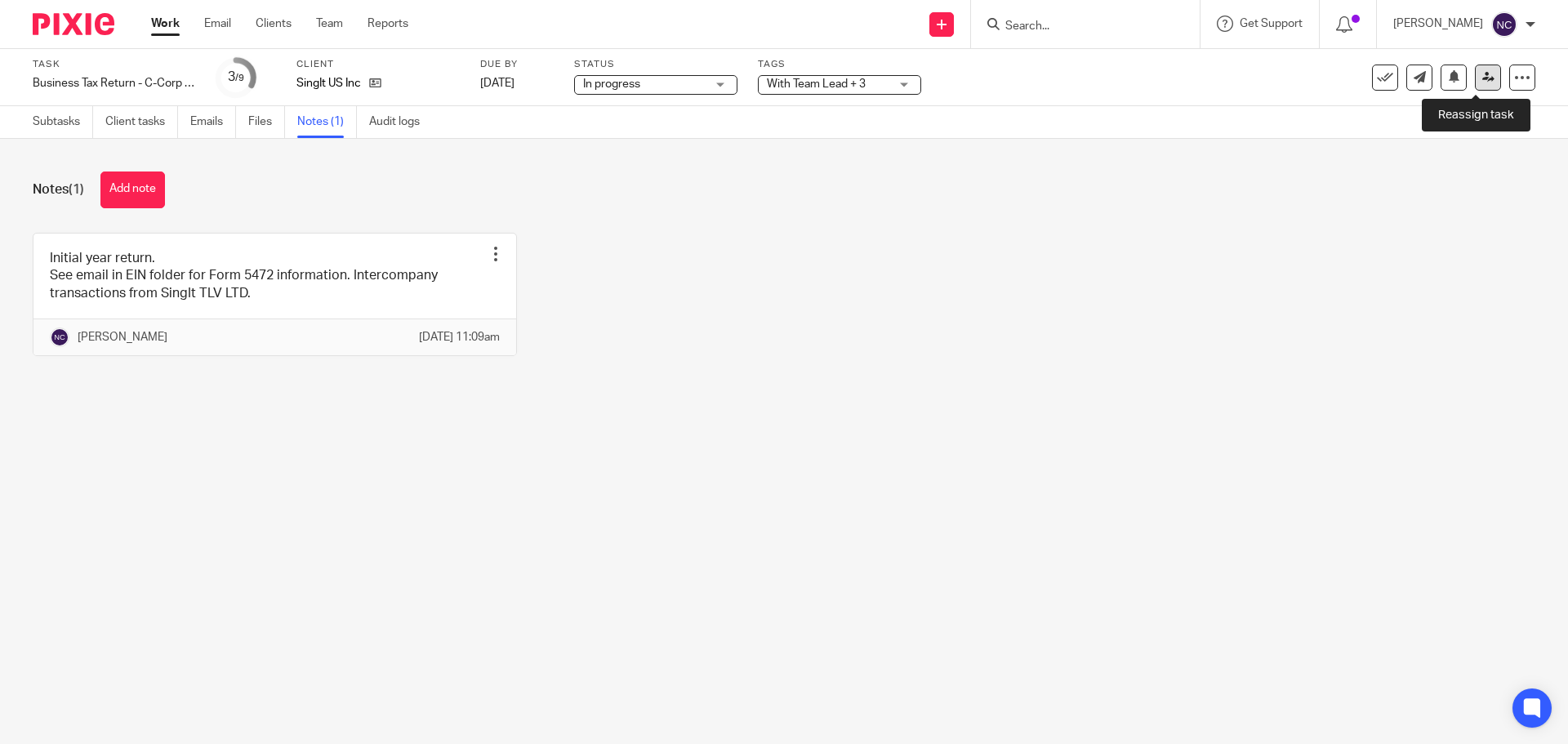
click at [1477, 84] on link at bounding box center [1488, 77] width 26 height 26
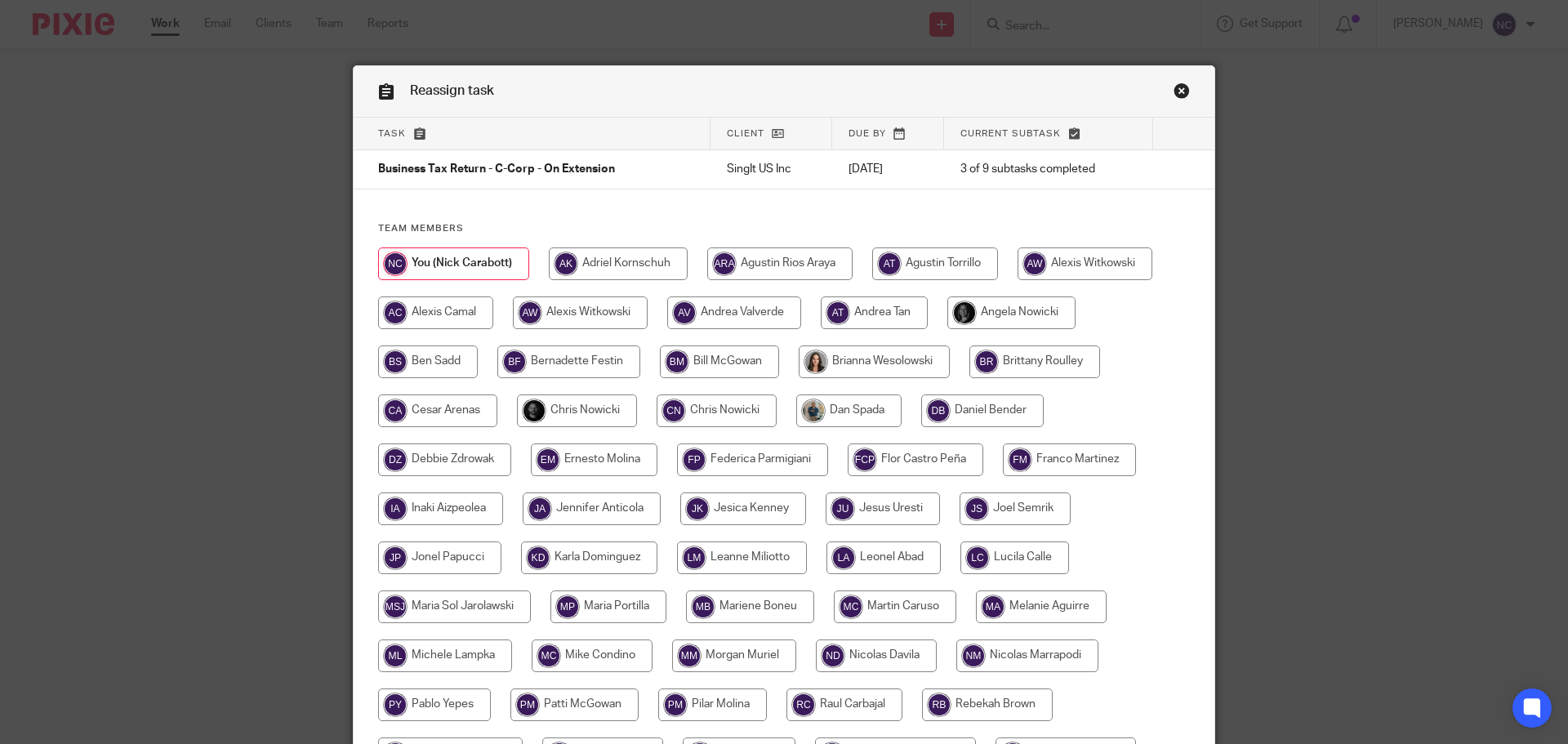
click at [570, 418] on input "radio" at bounding box center [577, 411] width 120 height 33
radio input "true"
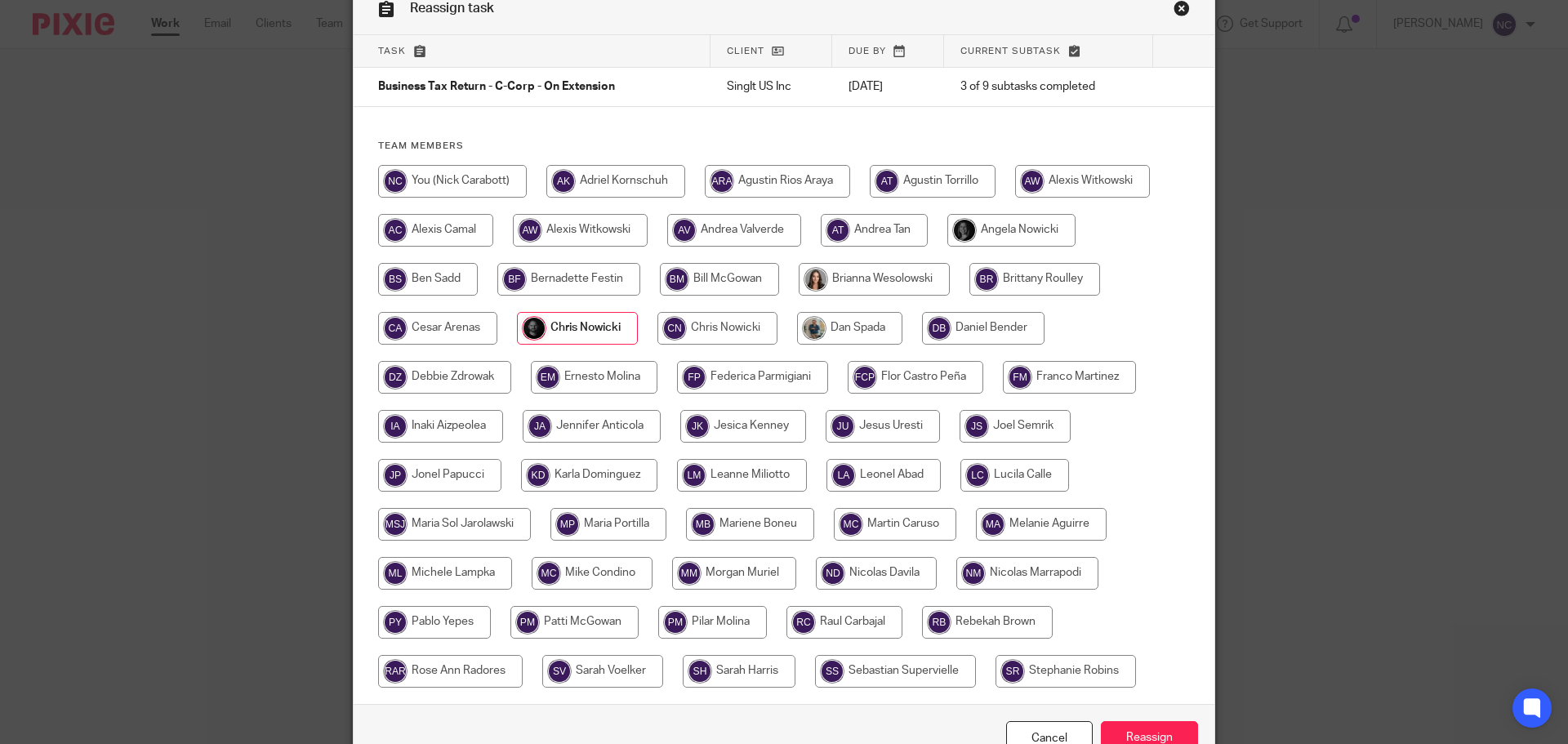
scroll to position [177, 0]
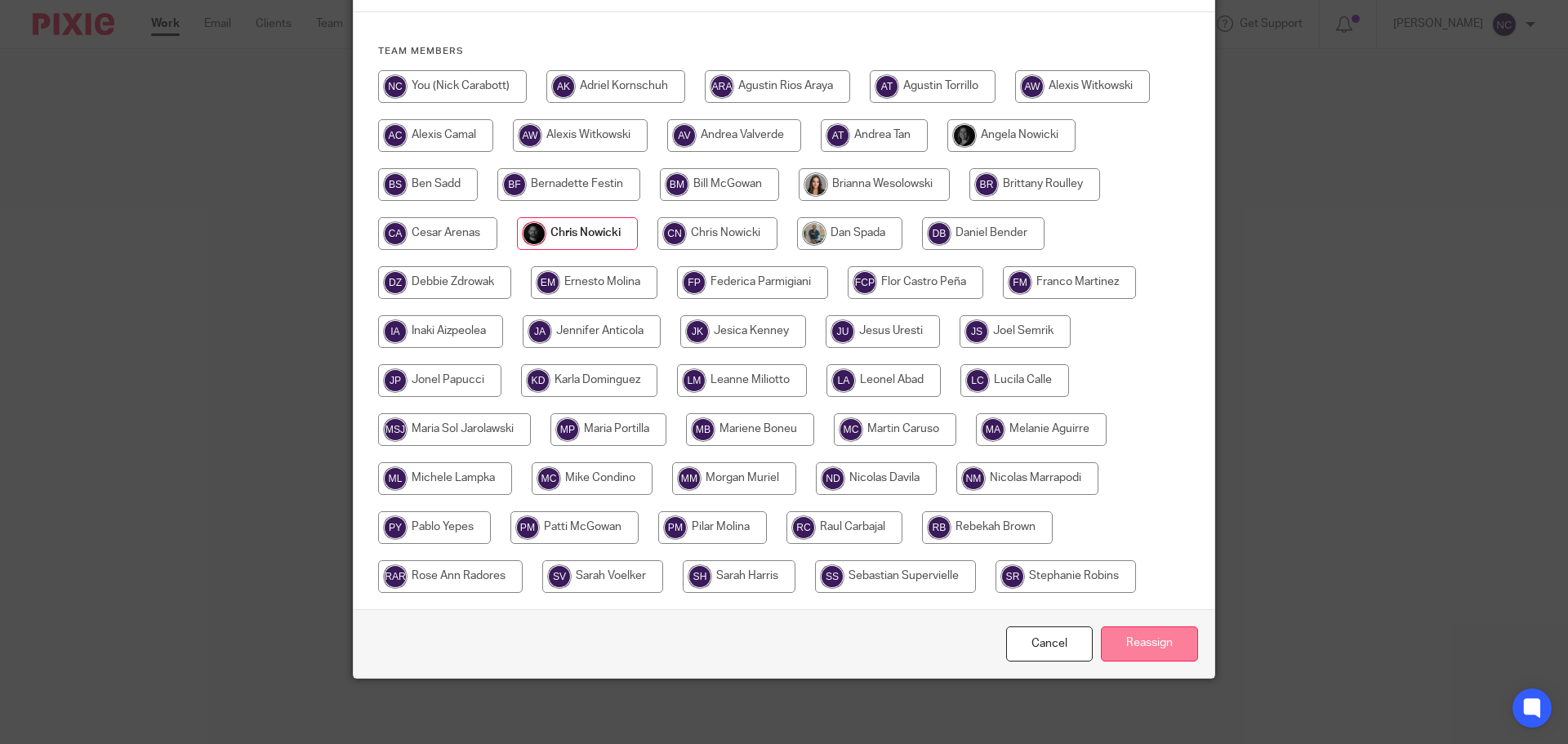
click at [1120, 643] on input "Reassign" at bounding box center [1149, 644] width 97 height 35
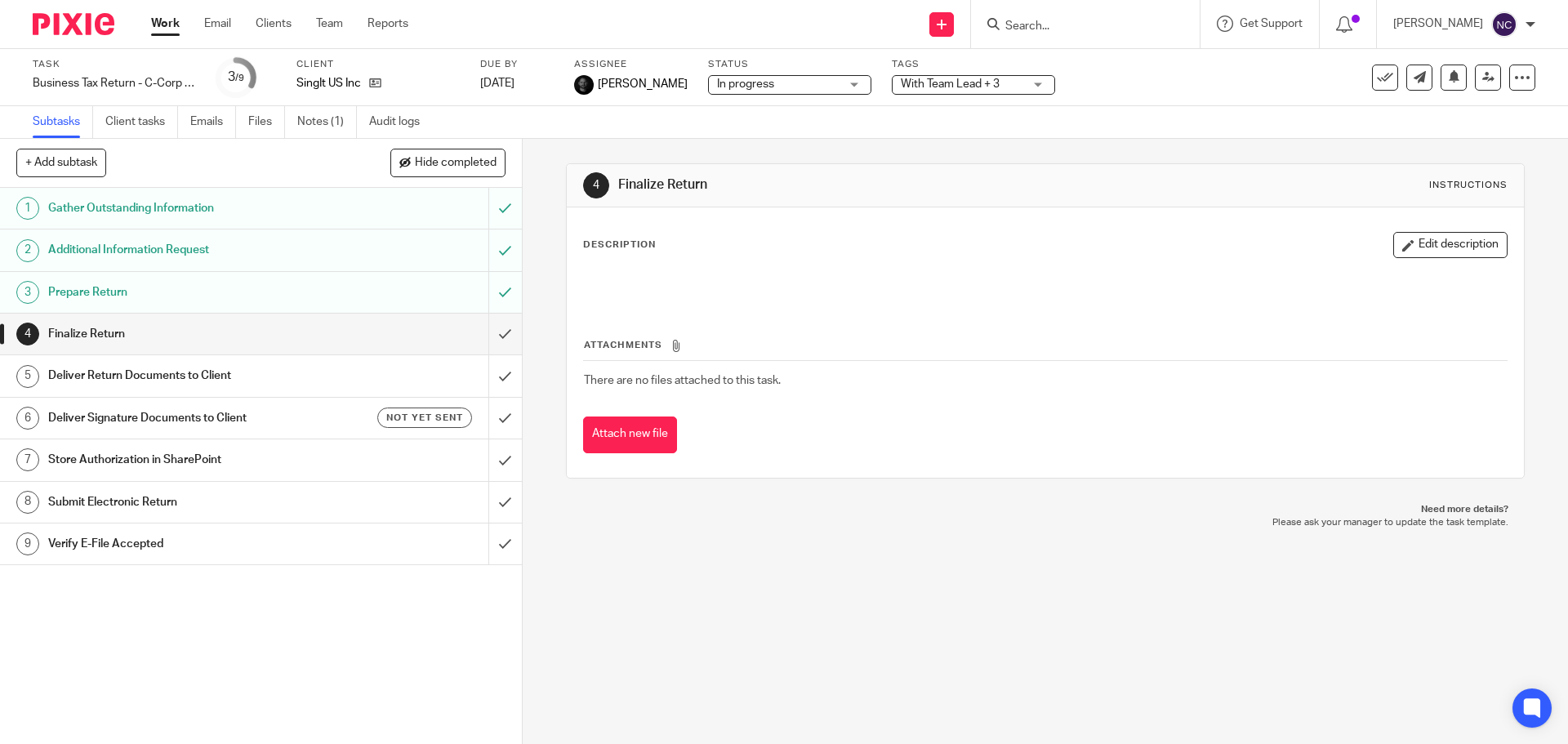
click at [101, 20] on img at bounding box center [73, 24] width 82 height 22
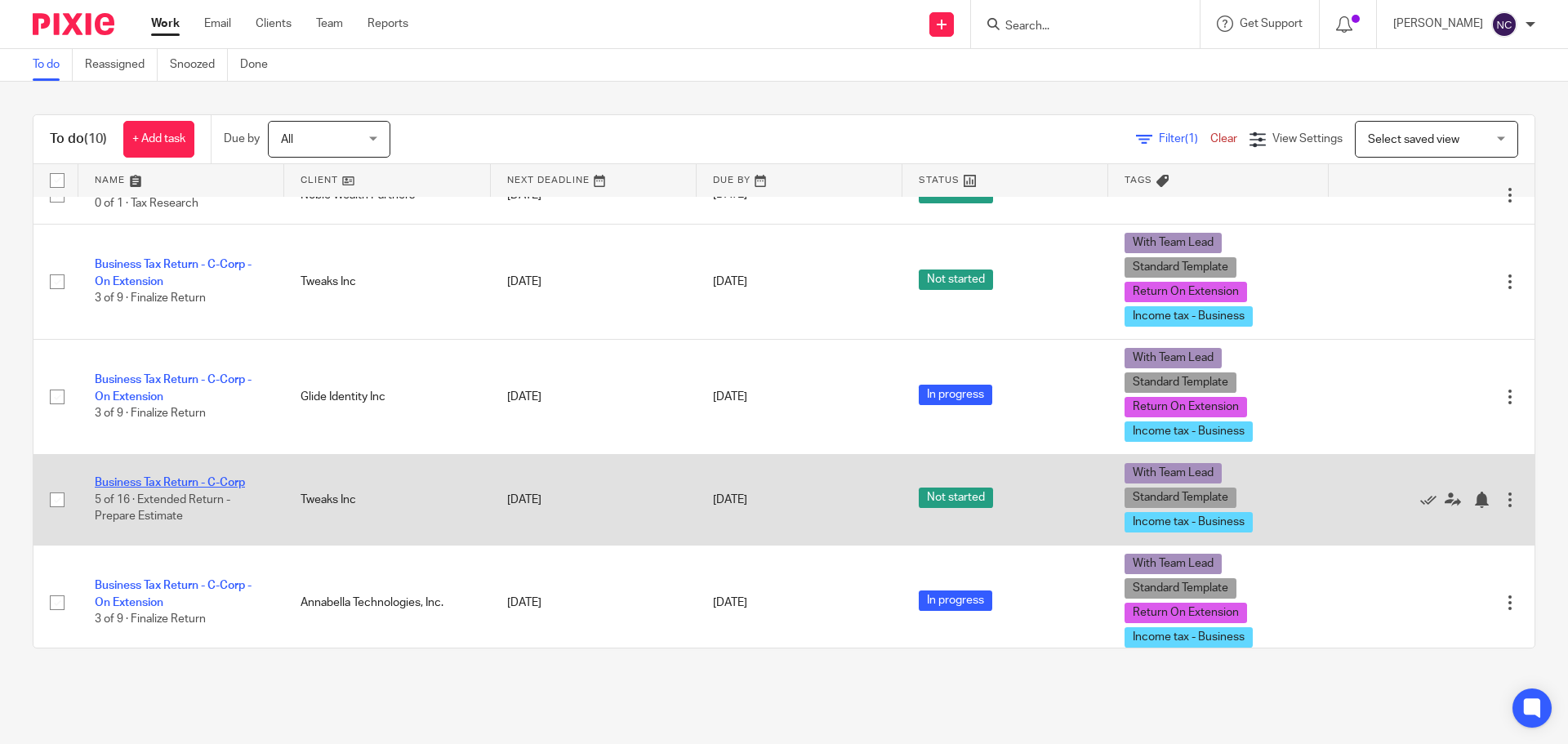
scroll to position [24, 0]
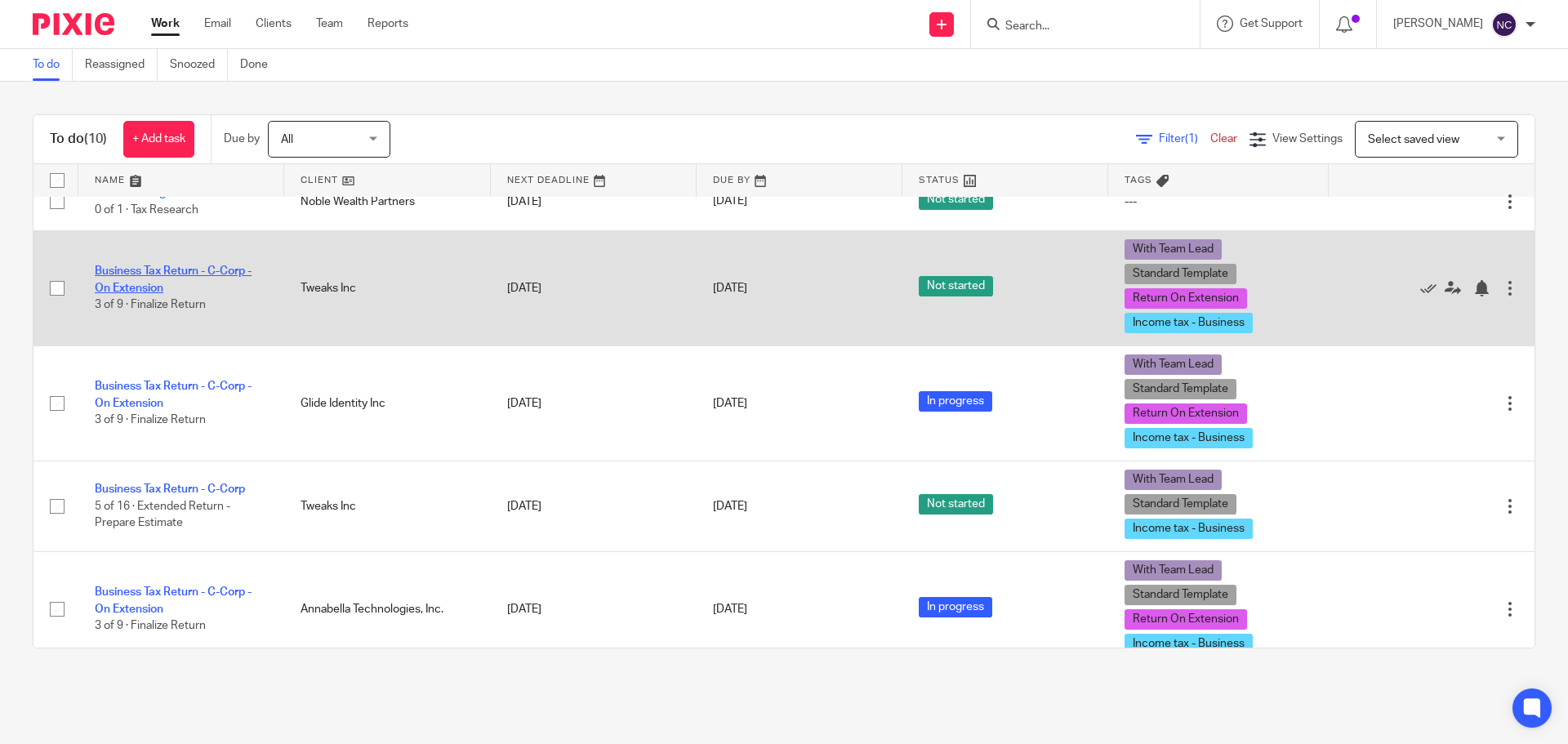
click at [162, 272] on link "Business Tax Return - C-Corp - On Extension" at bounding box center [172, 279] width 157 height 28
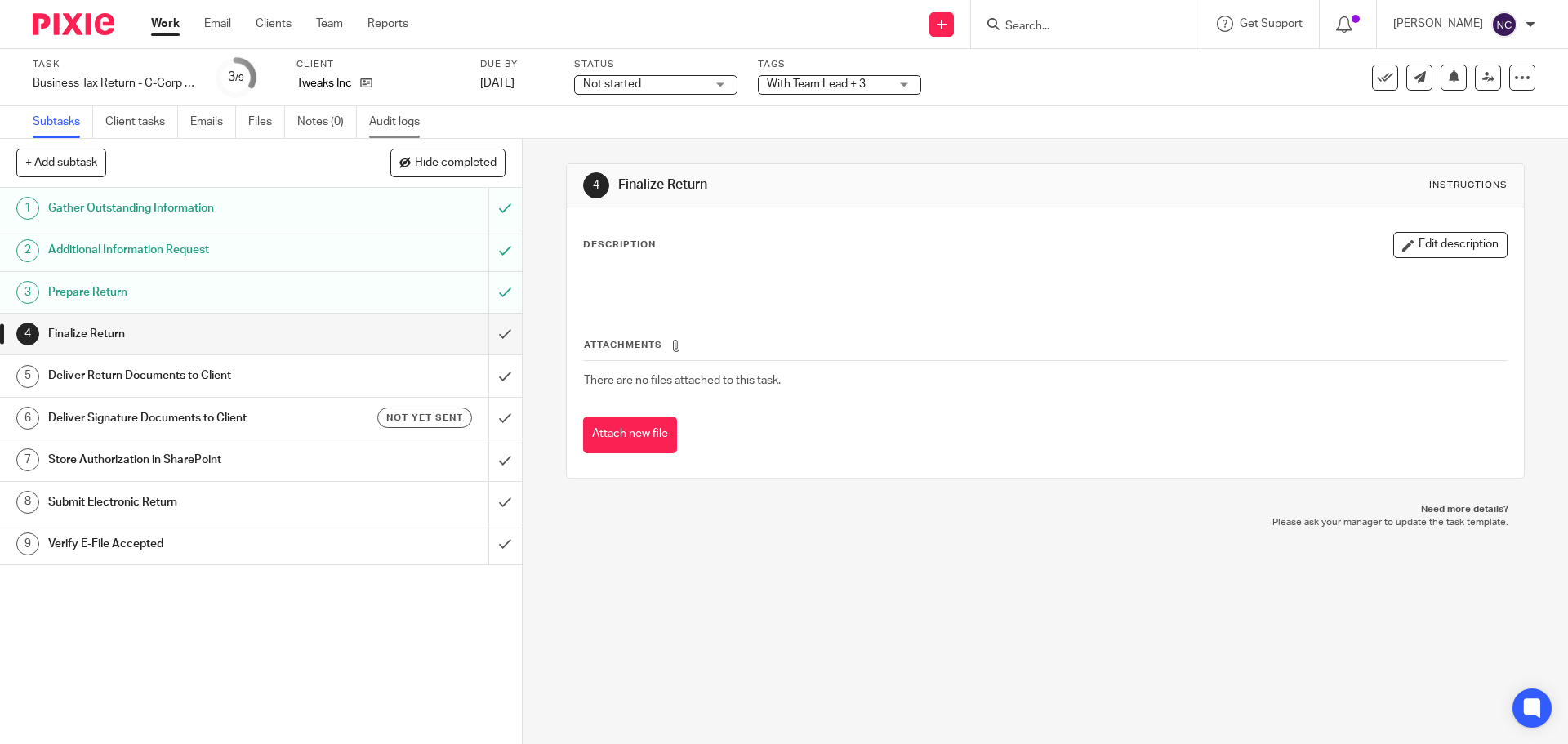
click at [392, 124] on link "Audit logs" at bounding box center [400, 121] width 63 height 32
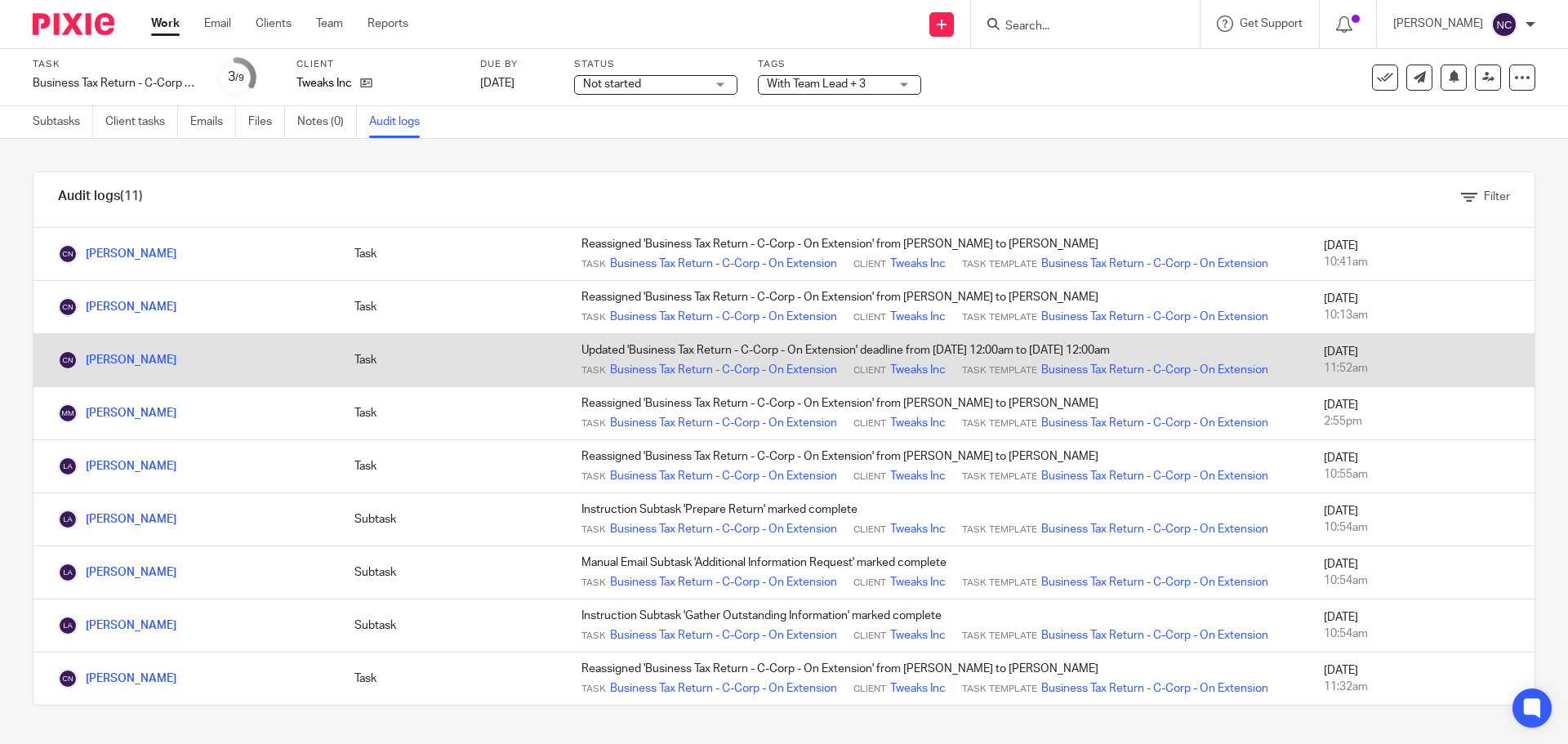
scroll to position [332, 0]
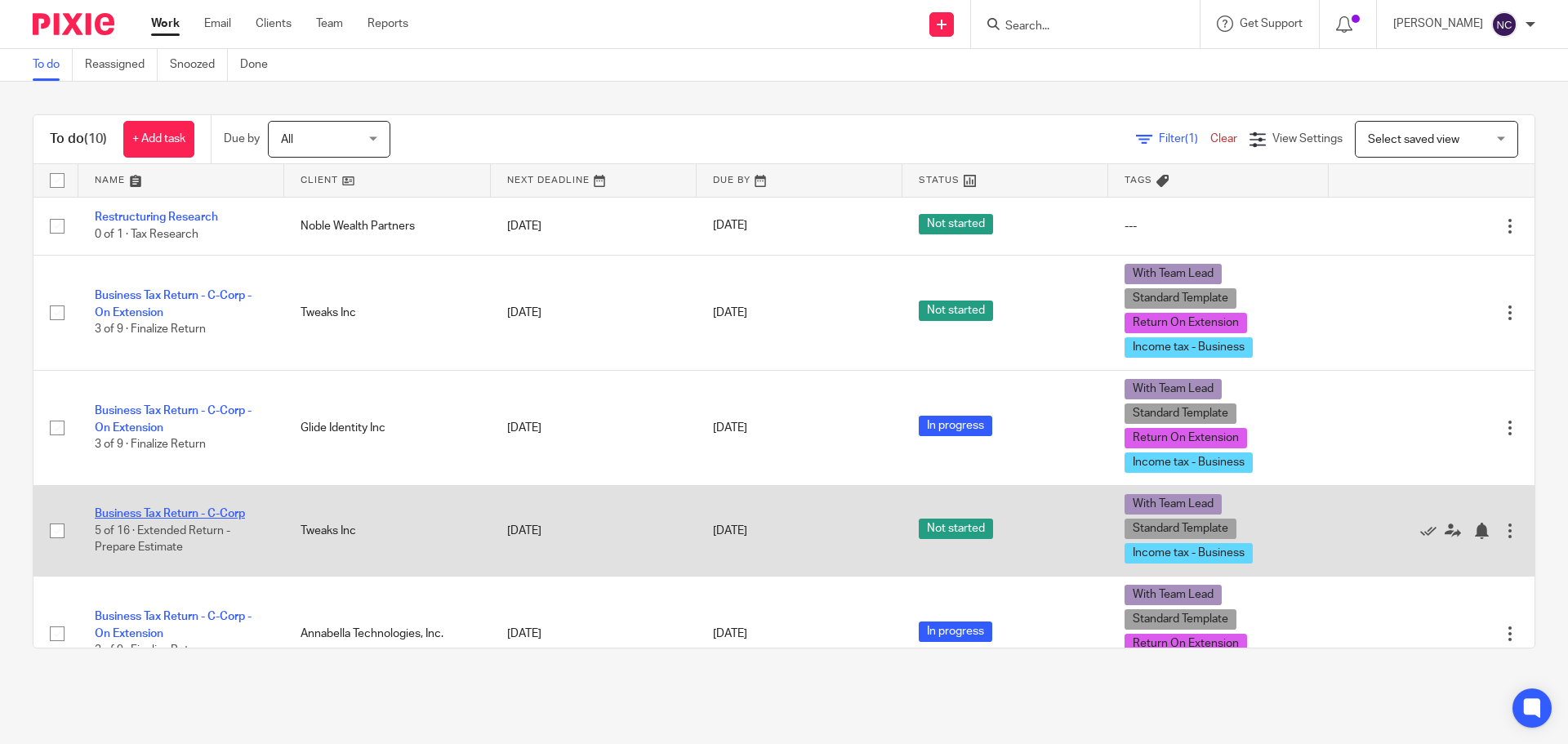
click at [148, 512] on link "Business Tax Return - C-Corp" at bounding box center [169, 514] width 150 height 12
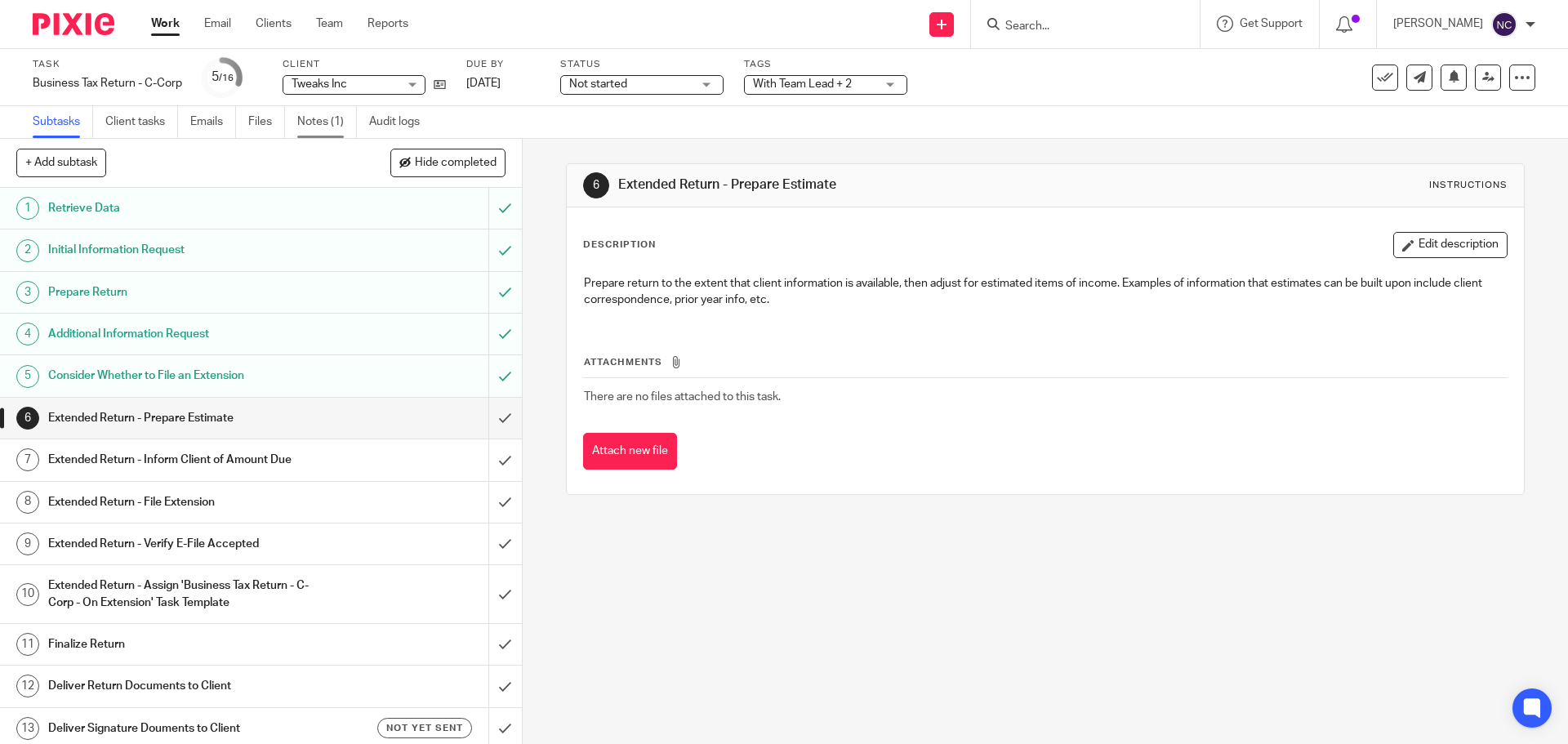
click at [331, 117] on link "Notes (1)" at bounding box center [327, 121] width 60 height 32
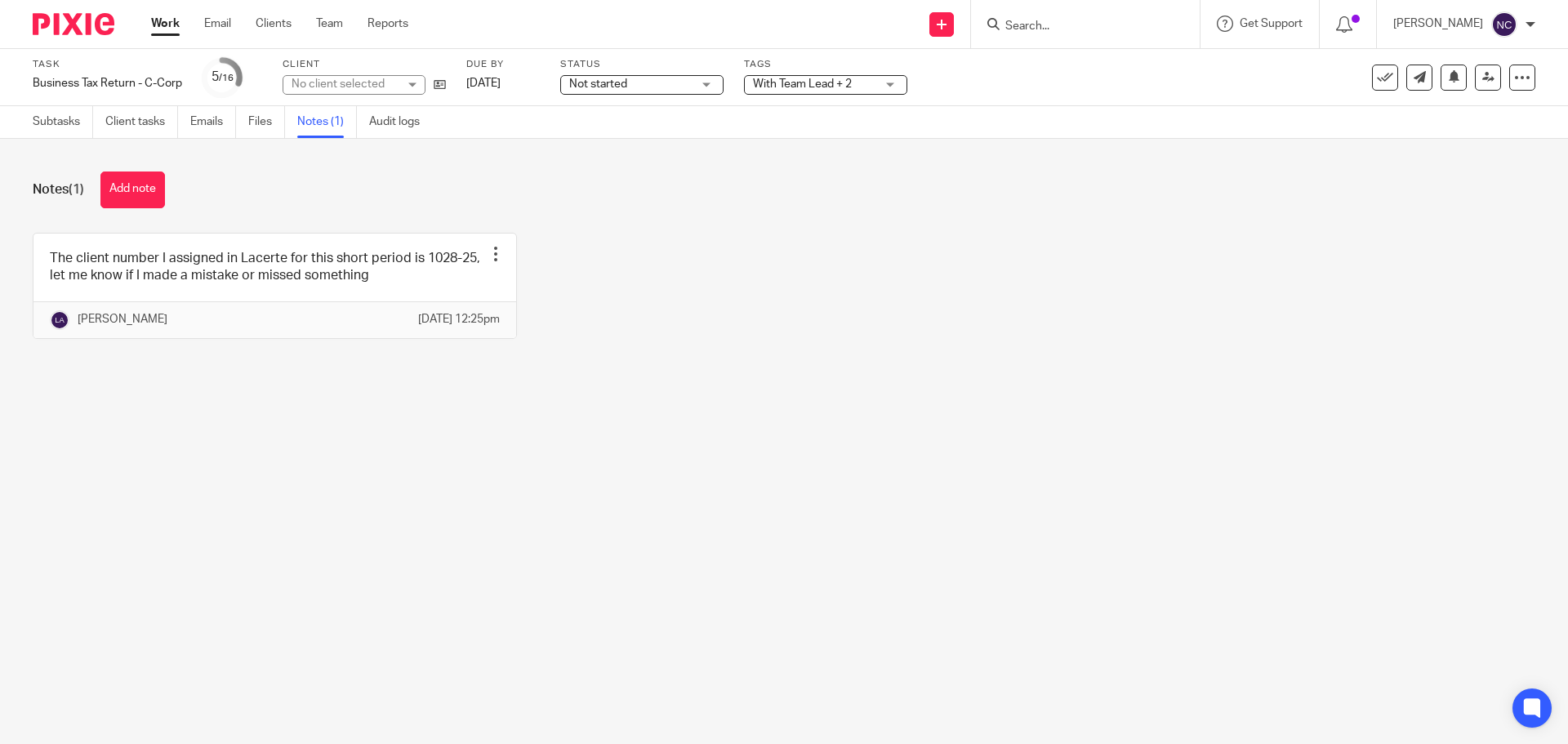
click at [141, 179] on button "Add note" at bounding box center [132, 190] width 64 height 37
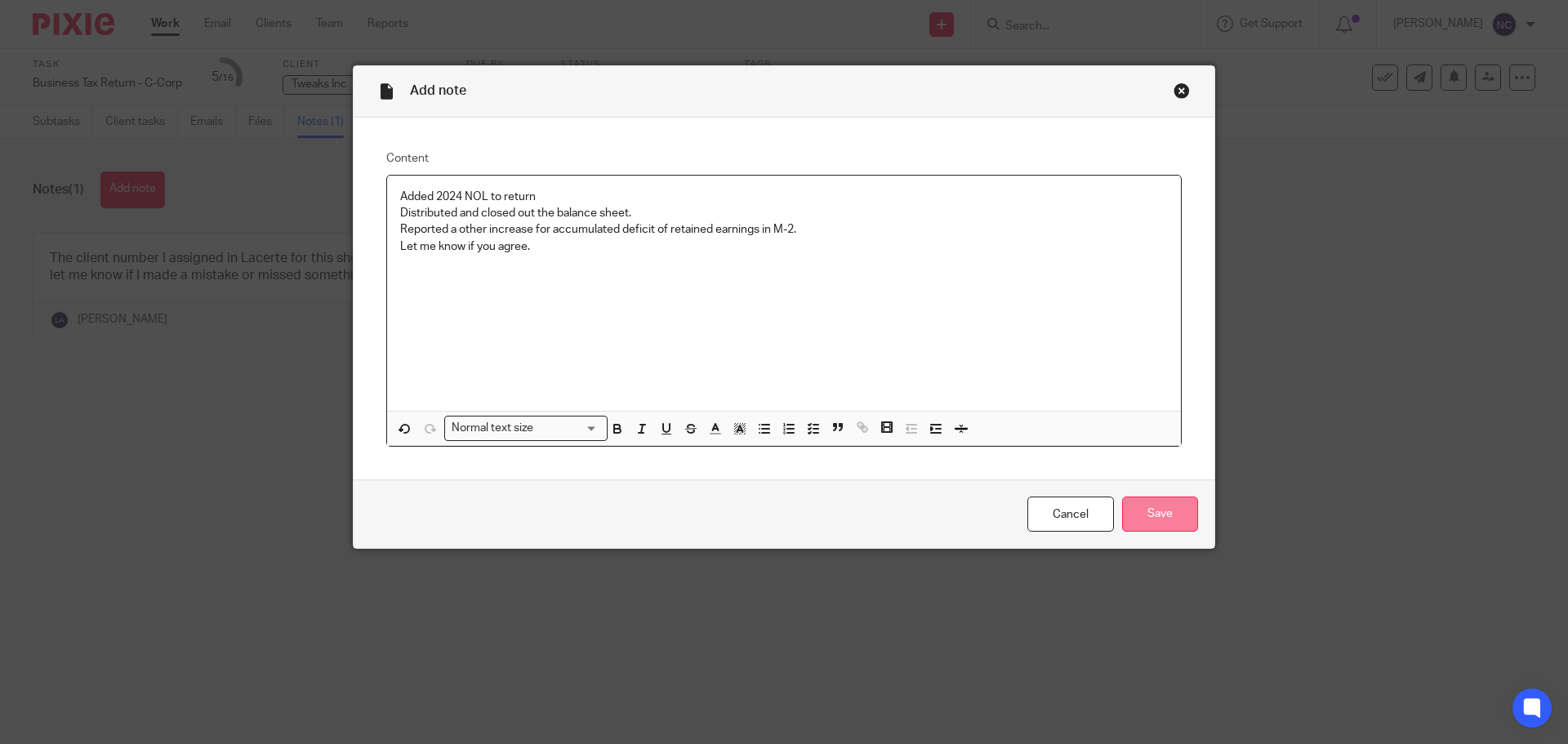
click at [1144, 520] on input "Save" at bounding box center [1160, 514] width 76 height 35
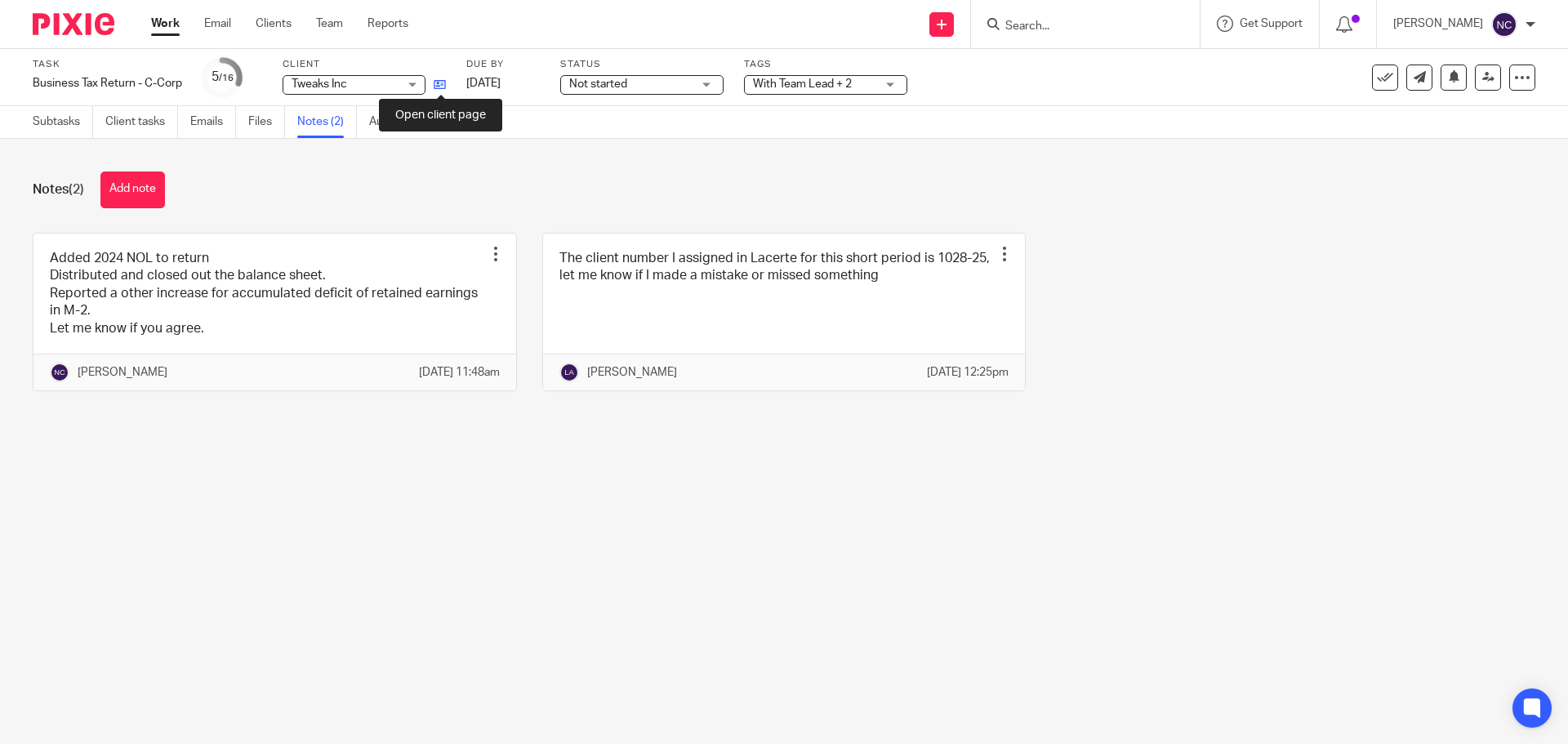
click at [445, 84] on icon at bounding box center [440, 84] width 13 height 13
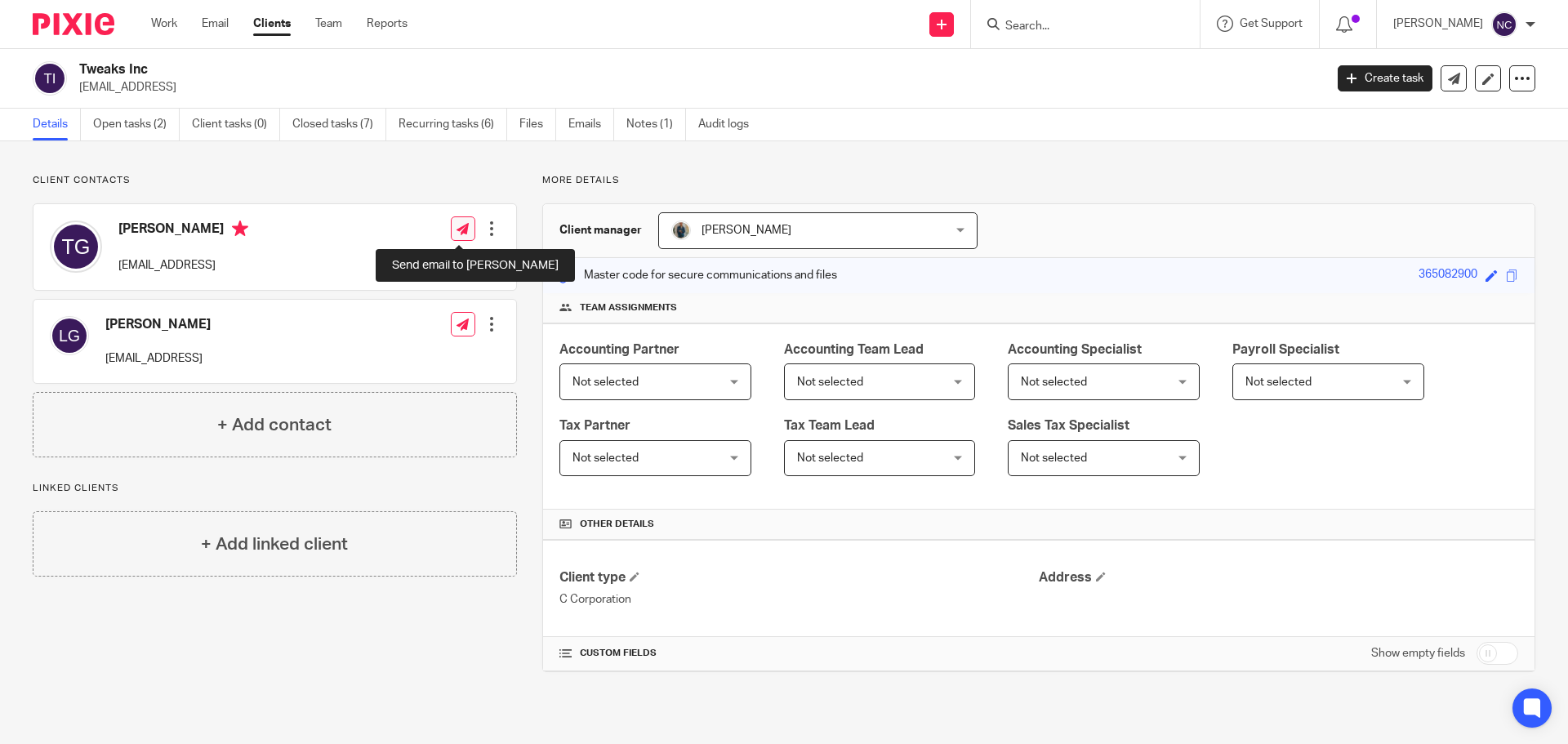
click at [456, 227] on icon at bounding box center [462, 229] width 13 height 13
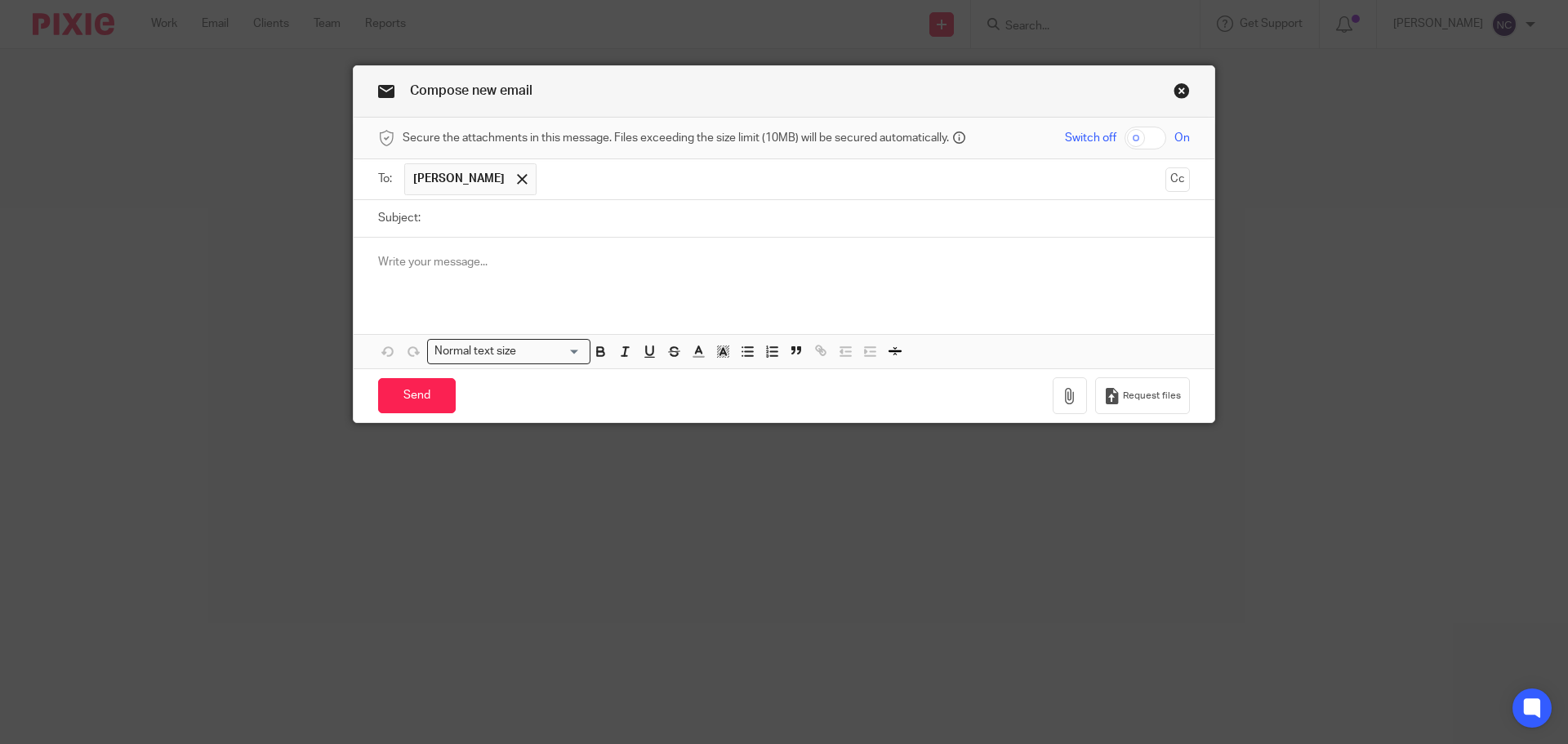
click at [1177, 102] on link "Close this dialog window" at bounding box center [1182, 93] width 16 height 22
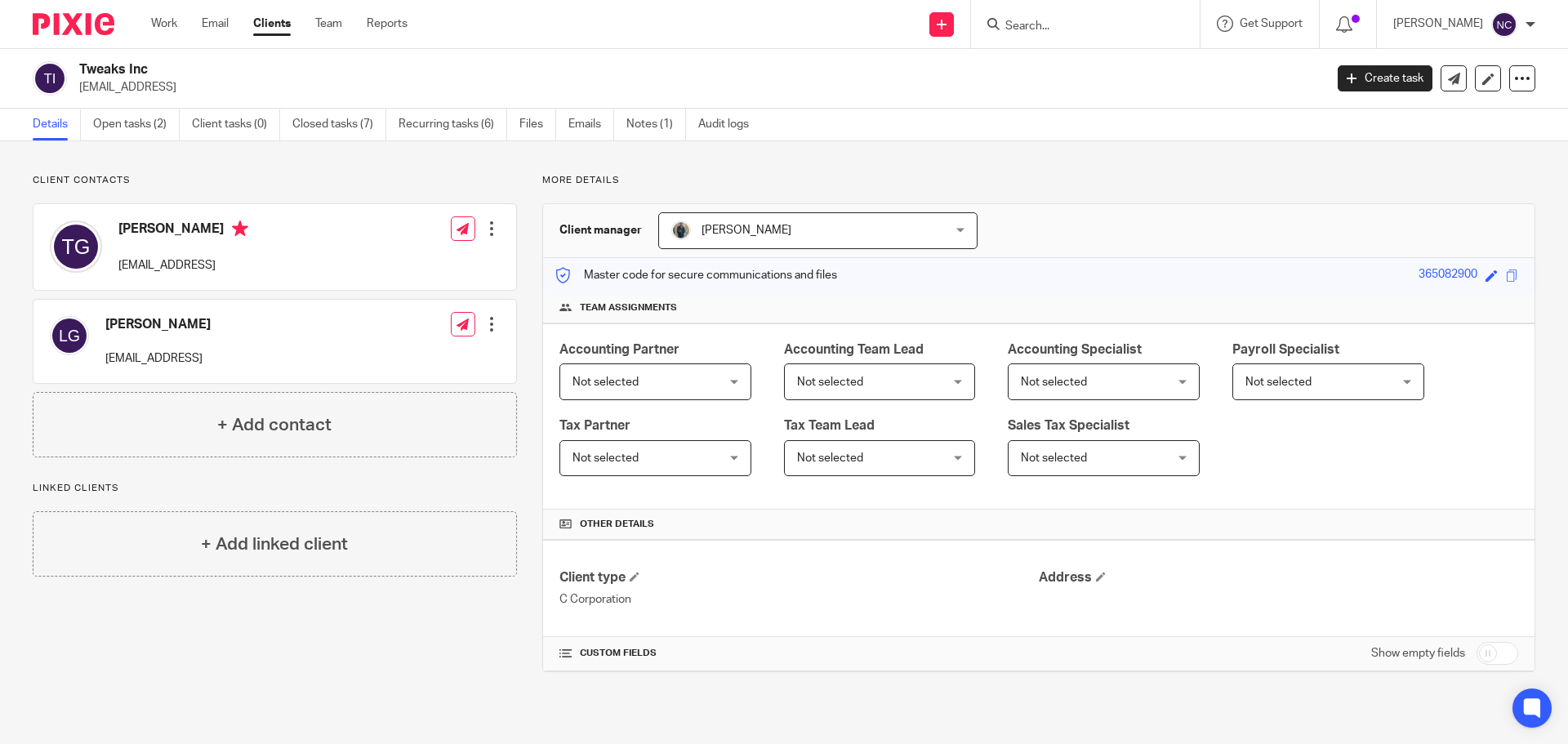
click at [165, 264] on p "[EMAIL_ADDRESS]" at bounding box center [183, 265] width 130 height 16
copy div "[EMAIL_ADDRESS]"
click at [143, 357] on p "[EMAIL_ADDRESS]" at bounding box center [157, 358] width 105 height 16
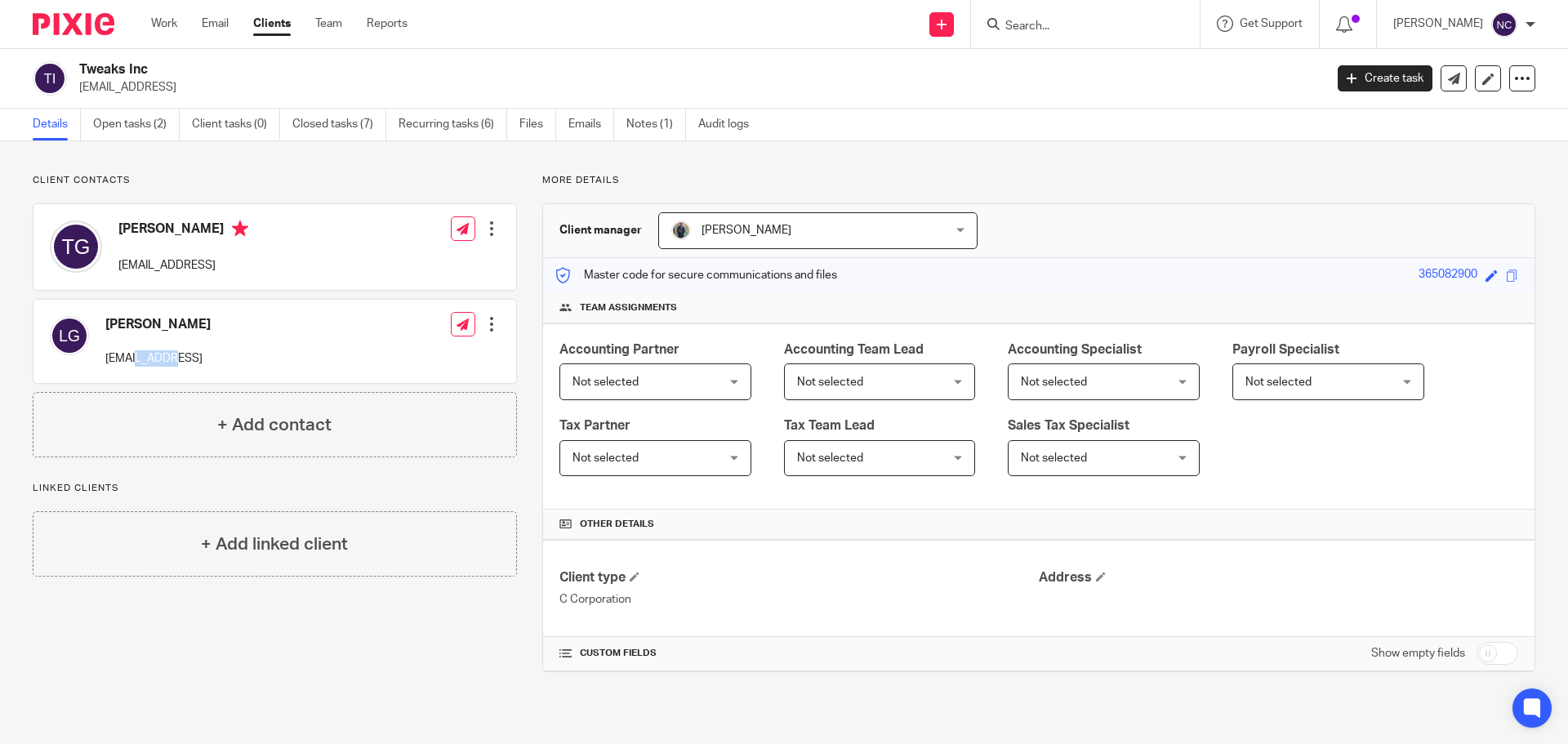
click at [143, 357] on p "[EMAIL_ADDRESS]" at bounding box center [157, 358] width 105 height 16
copy div "[EMAIL_ADDRESS]"
